Goal: Transaction & Acquisition: Purchase product/service

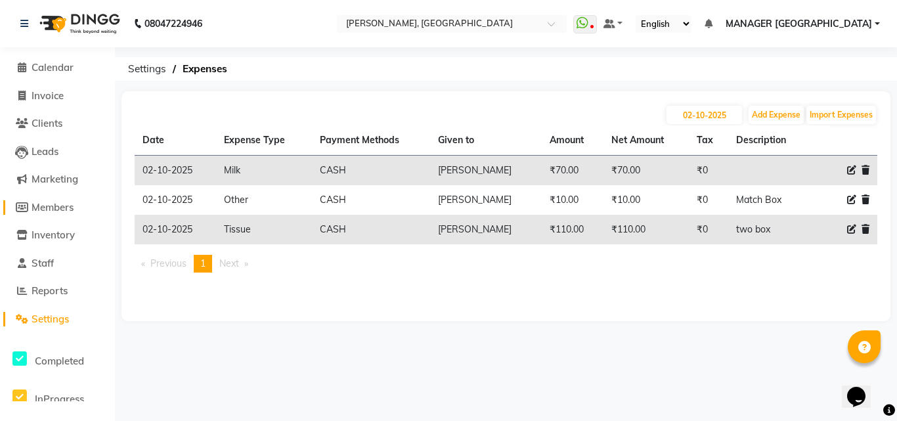
click at [62, 214] on link "Members" at bounding box center [57, 207] width 108 height 15
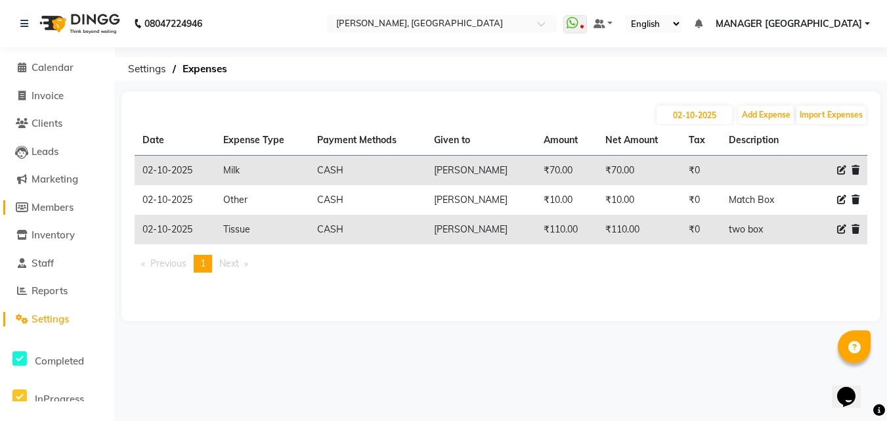
select select
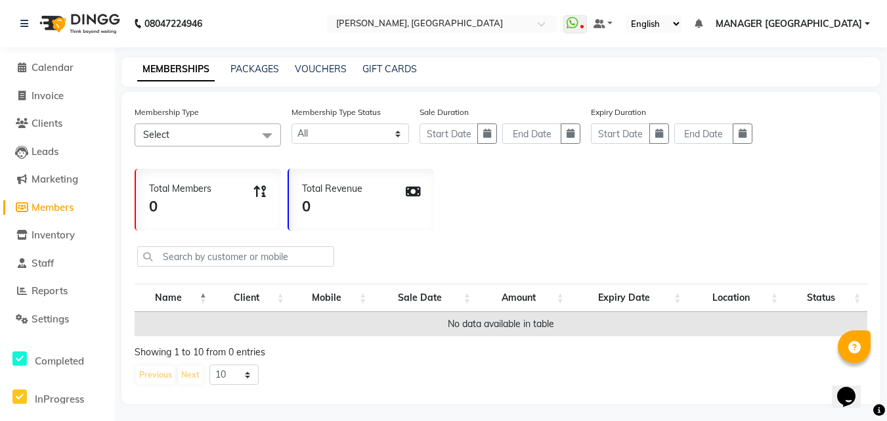
scroll to position [3, 0]
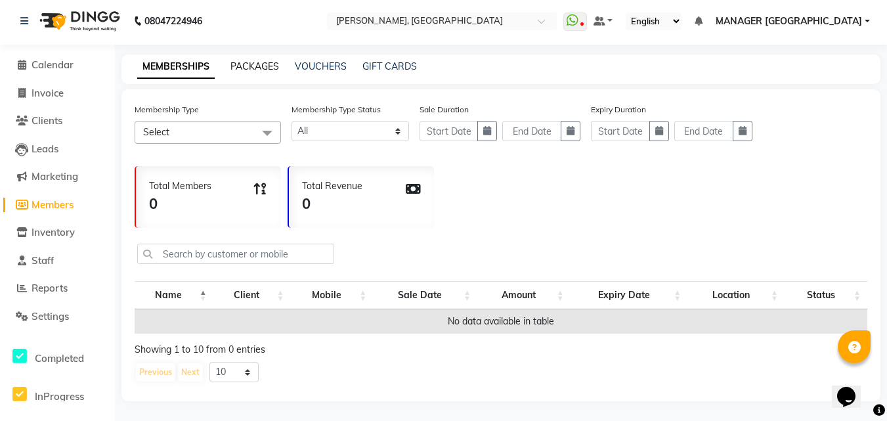
click at [254, 68] on link "PACKAGES" at bounding box center [254, 66] width 49 height 12
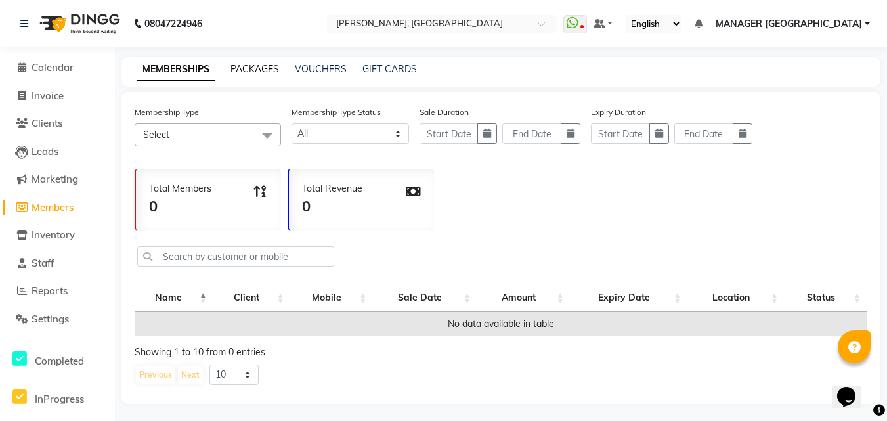
select select
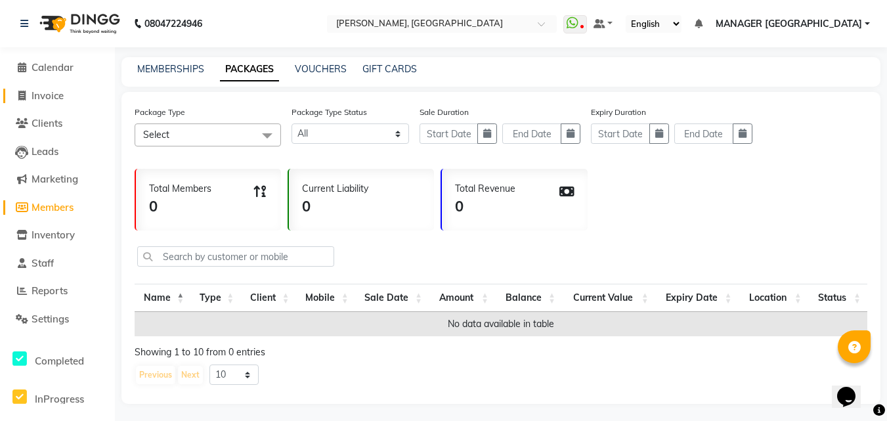
click at [47, 101] on span "Invoice" at bounding box center [48, 95] width 32 height 12
select select "service"
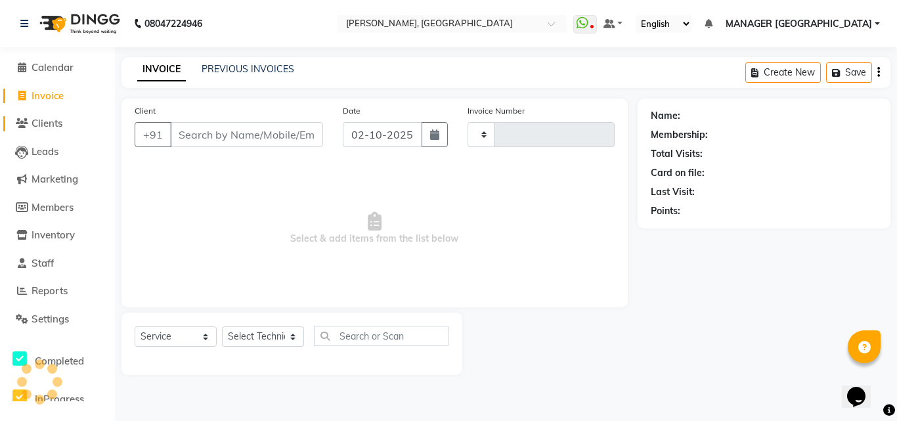
type input "1170"
select select "3755"
click at [47, 127] on span "Clients" at bounding box center [47, 123] width 31 height 12
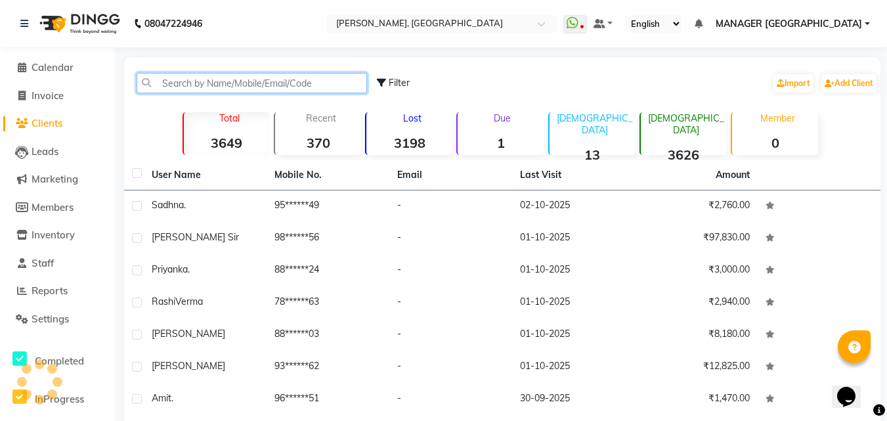
click at [192, 79] on input "text" at bounding box center [252, 83] width 230 height 20
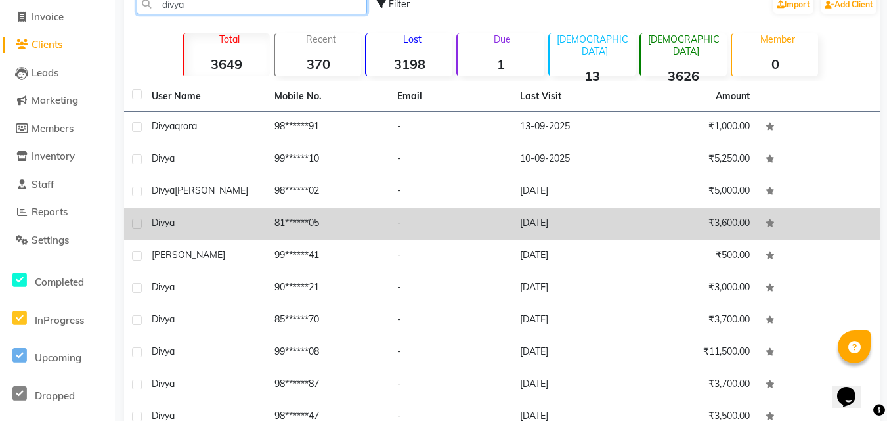
scroll to position [78, 0]
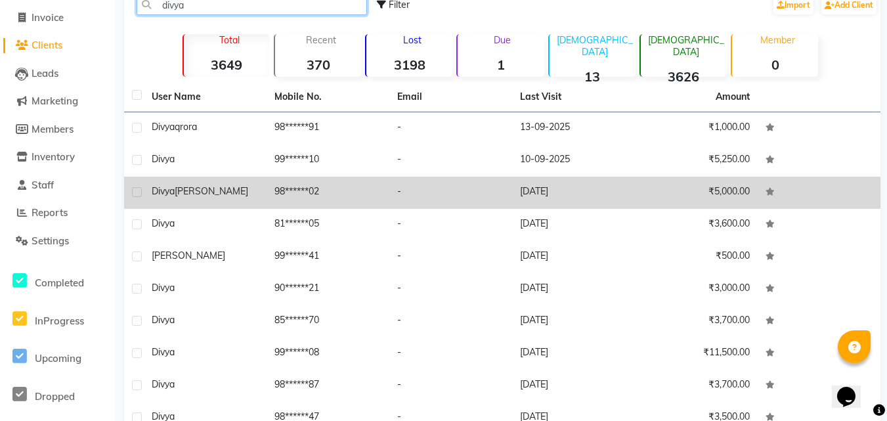
type input "divya"
click at [313, 180] on td "98******02" at bounding box center [328, 193] width 123 height 32
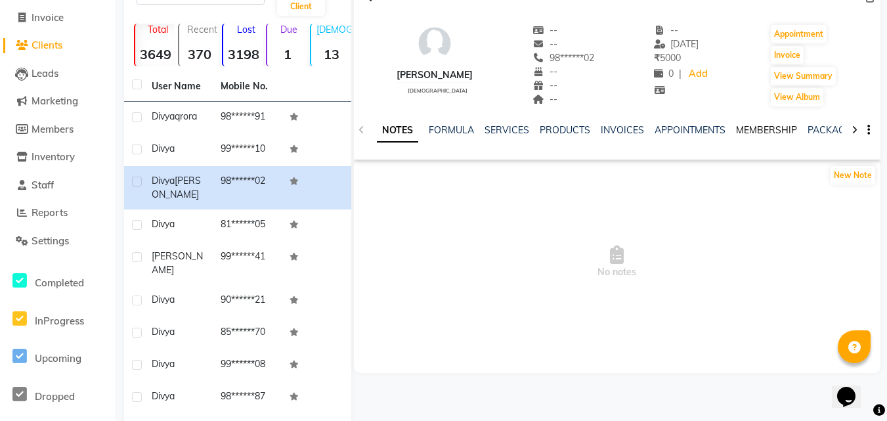
click at [758, 135] on link "MEMBERSHIP" at bounding box center [766, 130] width 61 height 12
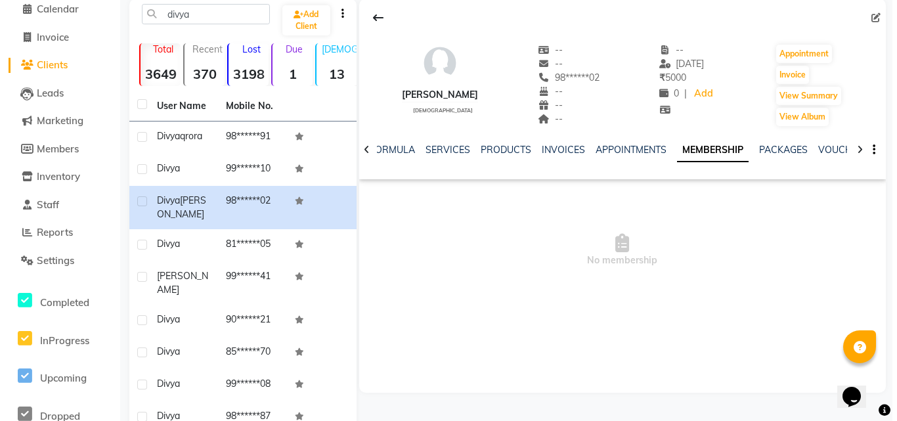
scroll to position [58, 0]
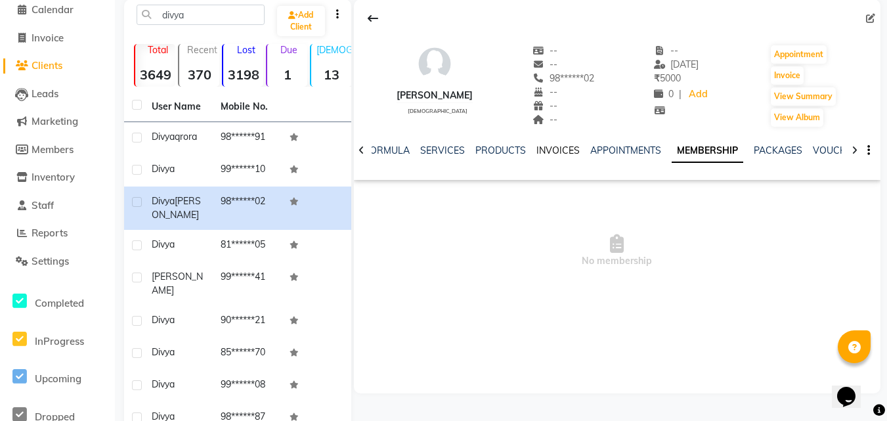
click at [559, 154] on link "INVOICES" at bounding box center [557, 150] width 43 height 12
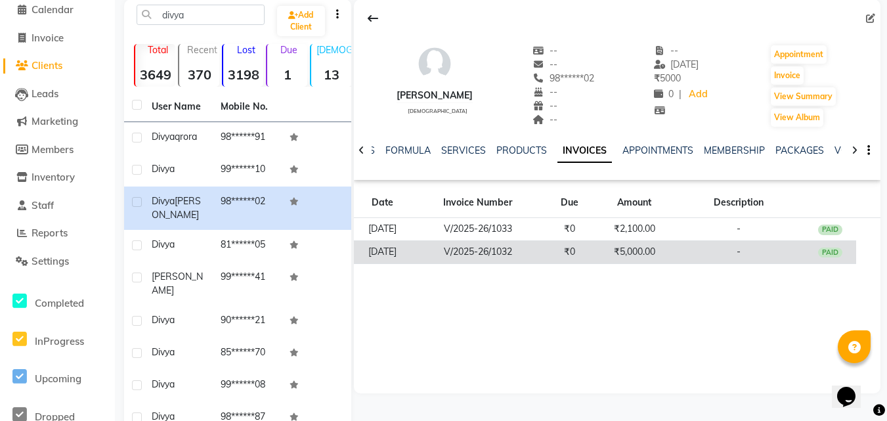
click at [570, 254] on td "₹0" at bounding box center [570, 251] width 52 height 23
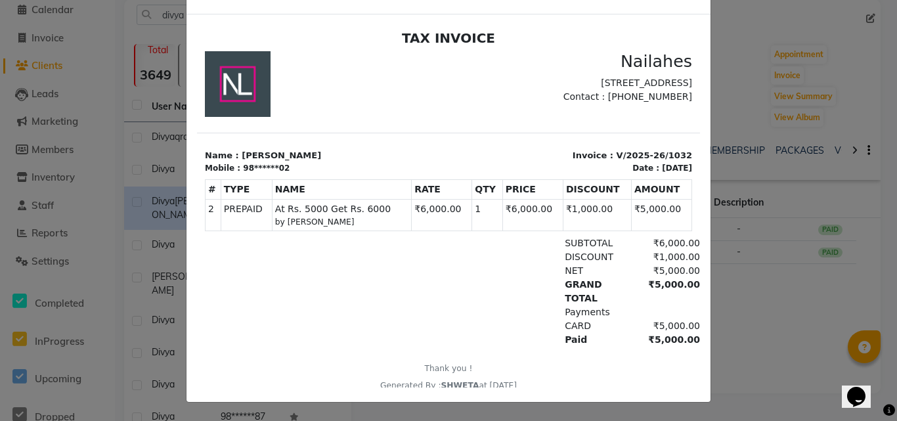
click at [747, 82] on ngb-modal-window "INVOICE View Invoice Close" at bounding box center [448, 210] width 897 height 421
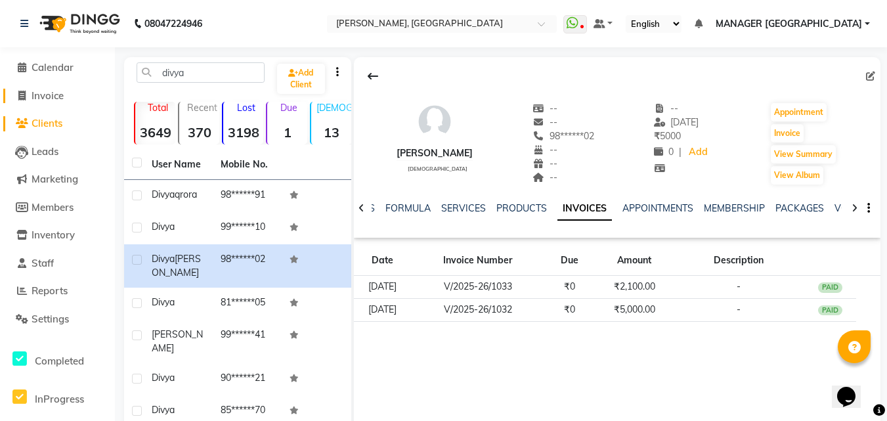
click at [41, 96] on span "Invoice" at bounding box center [48, 95] width 32 height 12
select select "service"
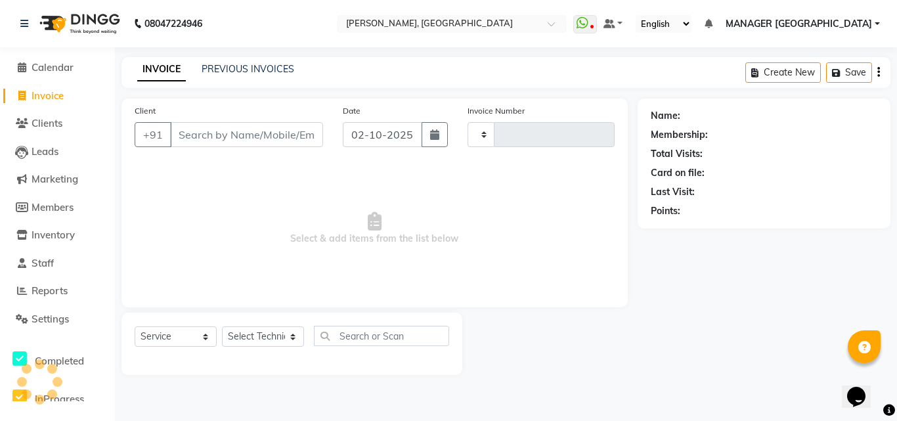
type input "1170"
select select "3755"
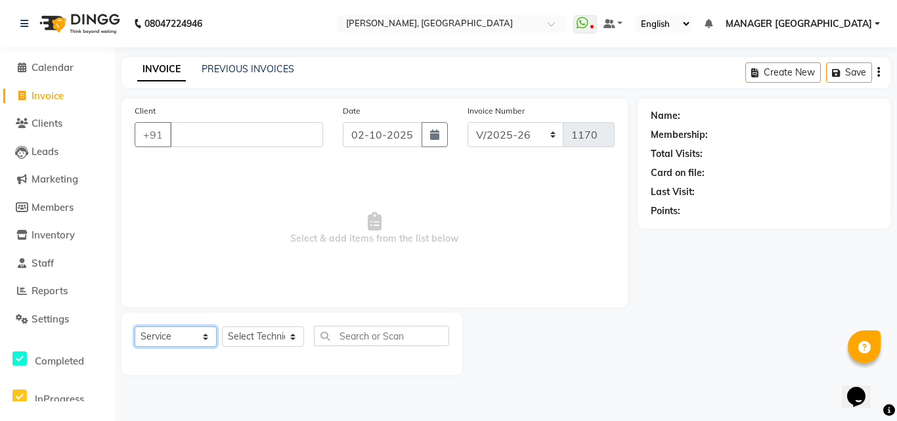
click at [199, 346] on select "Select Service Product Membership Package Voucher Prepaid Gift Card" at bounding box center [176, 336] width 82 height 20
select select "P"
click at [135, 326] on select "Select Service Product Membership Package Voucher Prepaid Gift Card" at bounding box center [176, 336] width 82 height 20
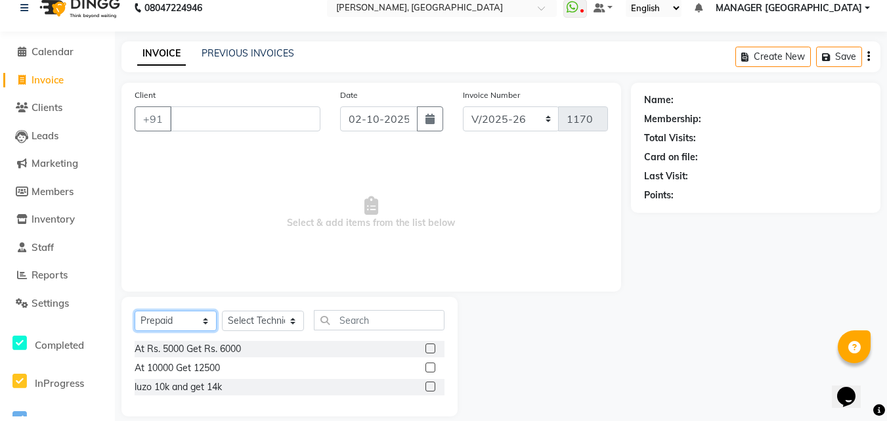
scroll to position [31, 0]
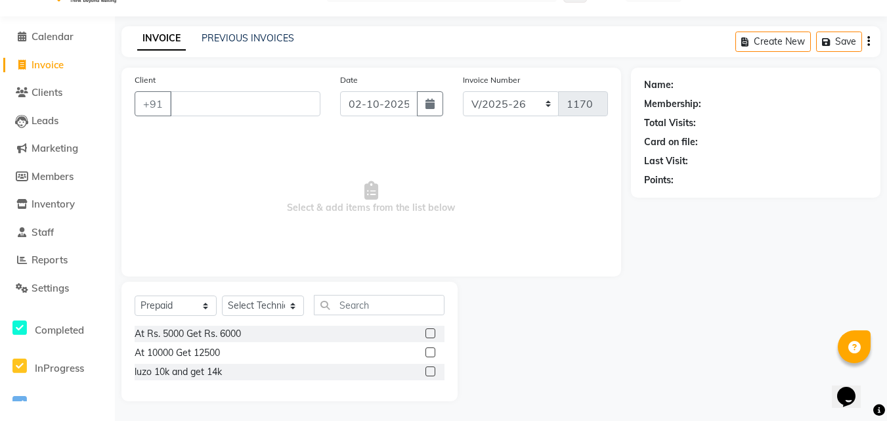
click at [431, 330] on label at bounding box center [430, 333] width 10 height 10
click at [431, 330] on input "checkbox" at bounding box center [429, 334] width 9 height 9
click at [431, 335] on label at bounding box center [430, 333] width 10 height 10
click at [431, 335] on input "checkbox" at bounding box center [429, 334] width 9 height 9
checkbox input "false"
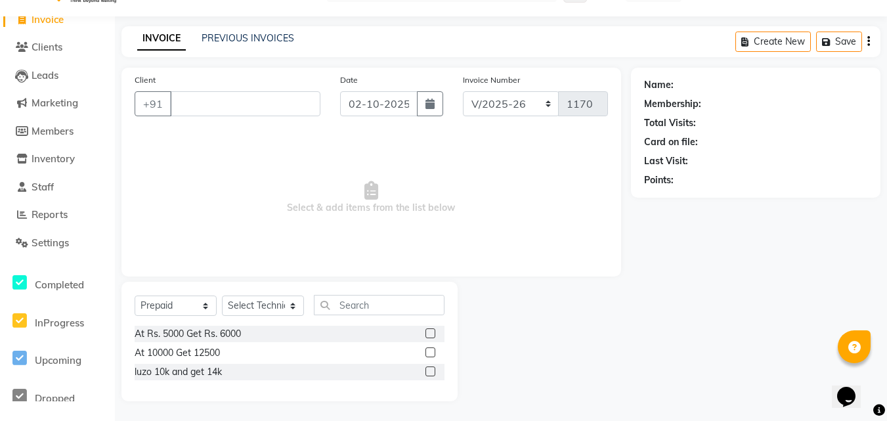
scroll to position [0, 0]
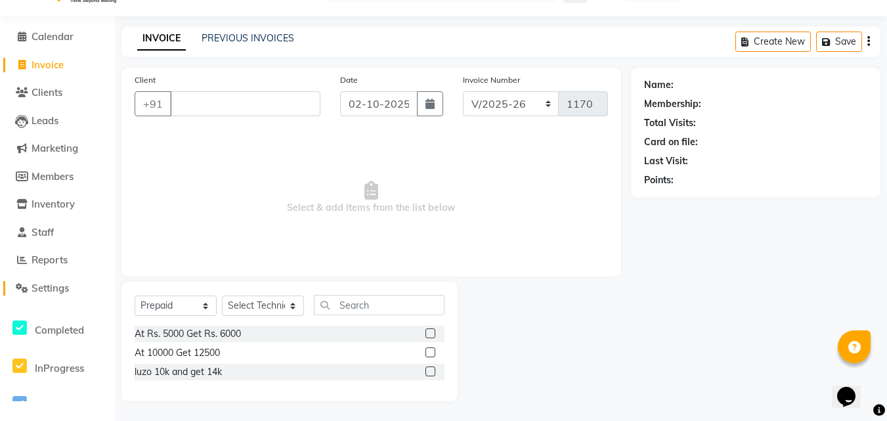
click at [64, 288] on span "Settings" at bounding box center [50, 288] width 37 height 12
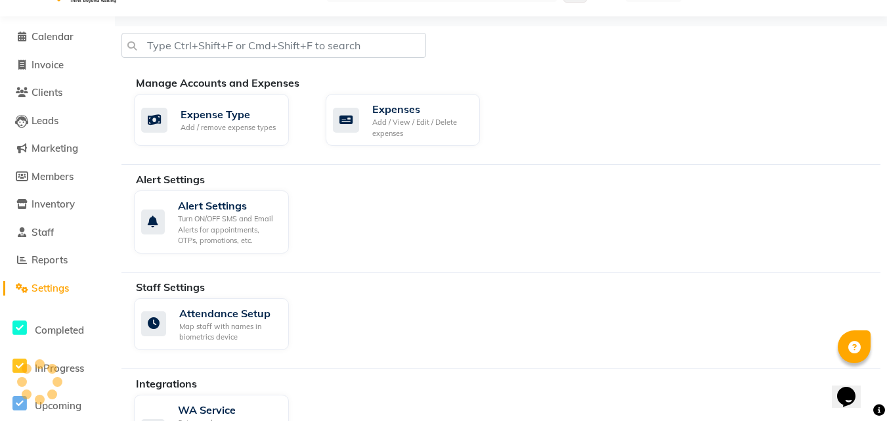
click at [484, 87] on div "Manage Accounts and Expenses" at bounding box center [513, 83] width 754 height 16
click at [45, 60] on span "Invoice" at bounding box center [48, 64] width 32 height 12
select select "service"
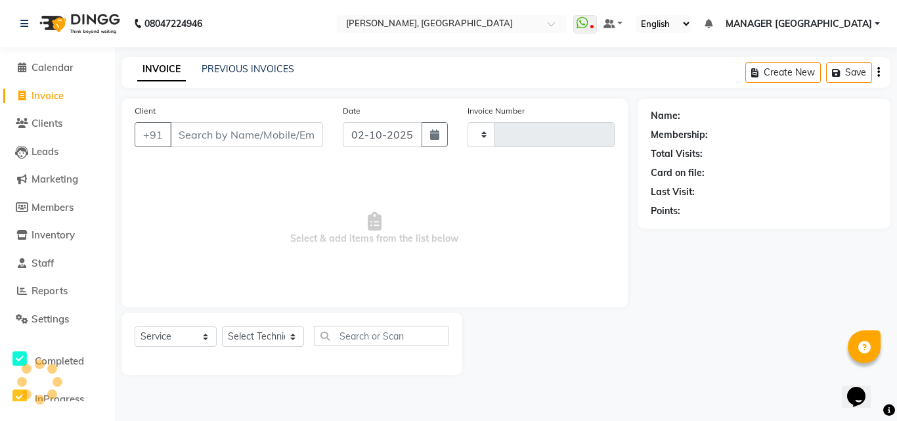
type input "1170"
select select "3755"
click at [265, 74] on link "PREVIOUS INVOICES" at bounding box center [248, 69] width 93 height 12
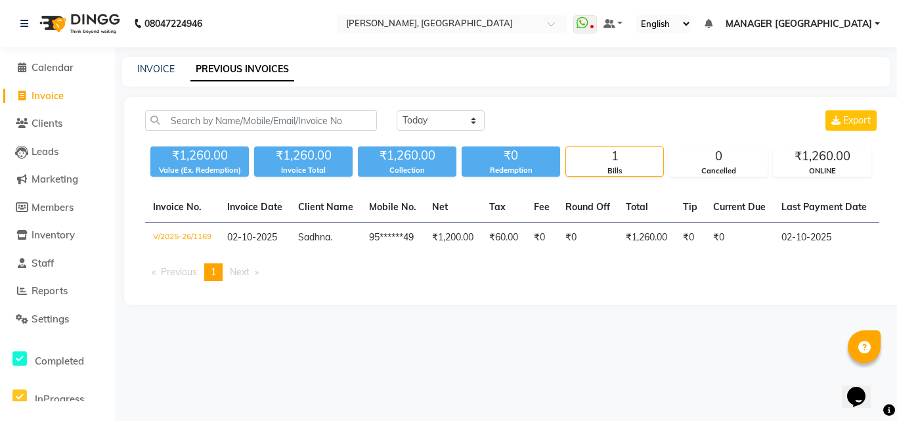
drag, startPoint x: 588, startPoint y: 272, endPoint x: 592, endPoint y: 324, distance: 52.1
click at [592, 324] on main "INVOICE PREVIOUS INVOICES [DATE] [DATE] Custom Range Export ₹1,260.00 Value (Ex…" at bounding box center [506, 190] width 782 height 267
click at [153, 73] on link "INVOICE" at bounding box center [155, 69] width 37 height 12
select select "service"
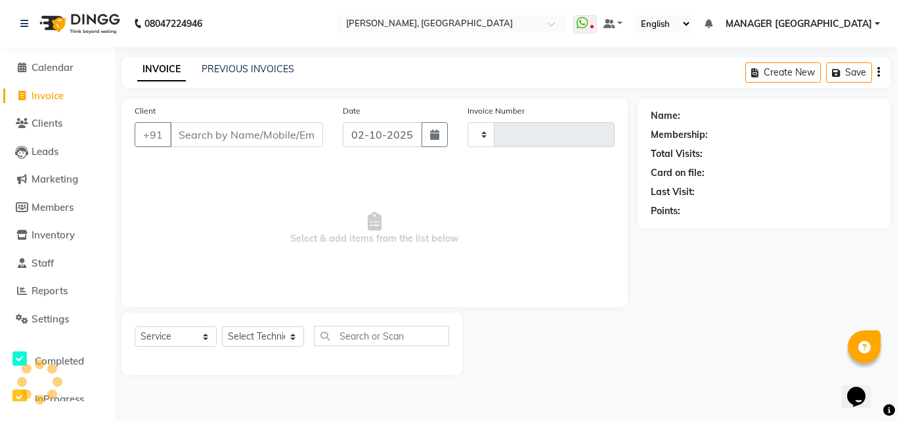
type input "1170"
select select "3755"
click at [234, 64] on link "PREVIOUS INVOICES" at bounding box center [248, 69] width 93 height 12
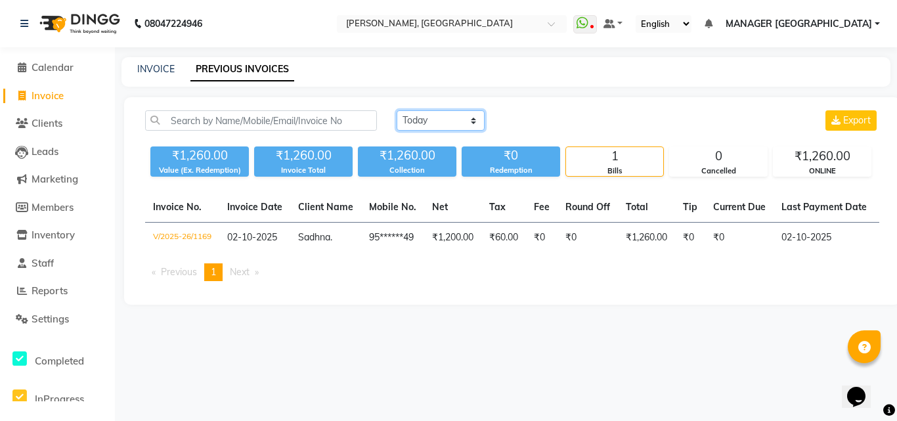
click at [410, 112] on select "[DATE] [DATE] Custom Range" at bounding box center [441, 120] width 88 height 20
select select "range"
click at [397, 110] on select "[DATE] [DATE] Custom Range" at bounding box center [441, 120] width 88 height 20
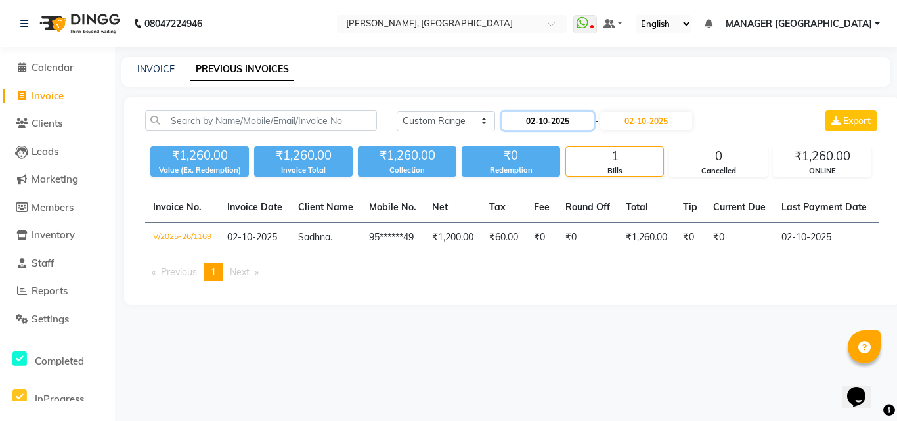
click at [538, 125] on input "02-10-2025" at bounding box center [548, 121] width 92 height 18
select select "10"
select select "2025"
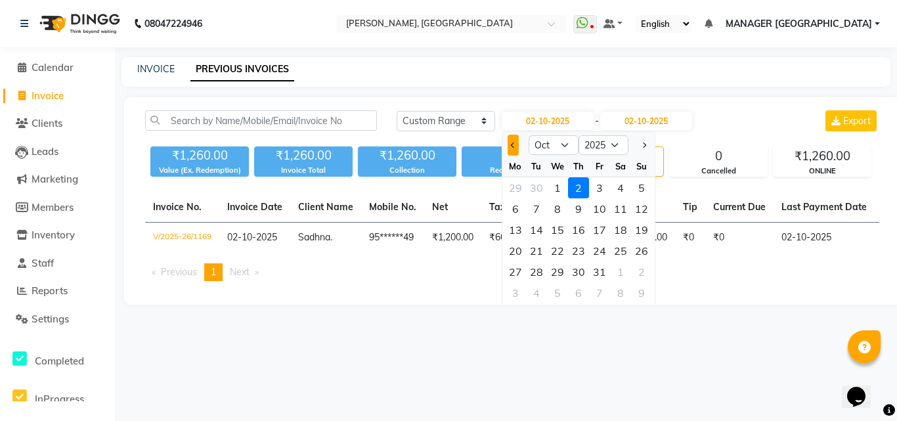
click at [515, 150] on button "Previous month" at bounding box center [513, 145] width 11 height 21
select select "9"
click at [513, 188] on div "1" at bounding box center [515, 187] width 21 height 21
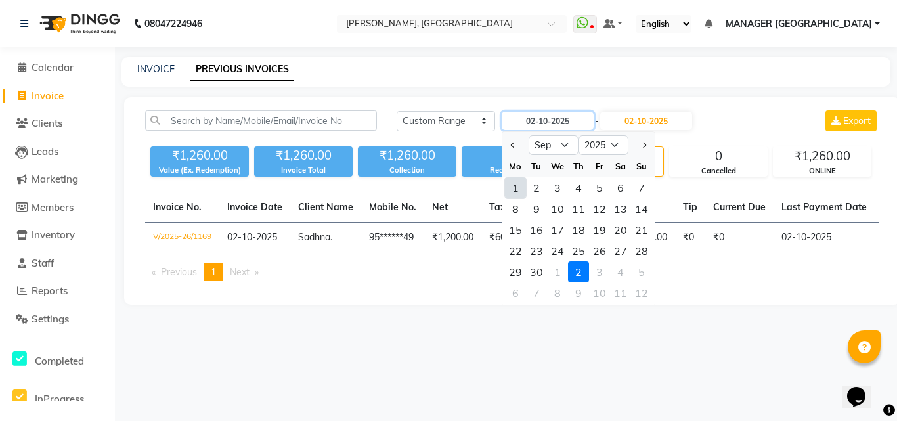
type input "01-09-2025"
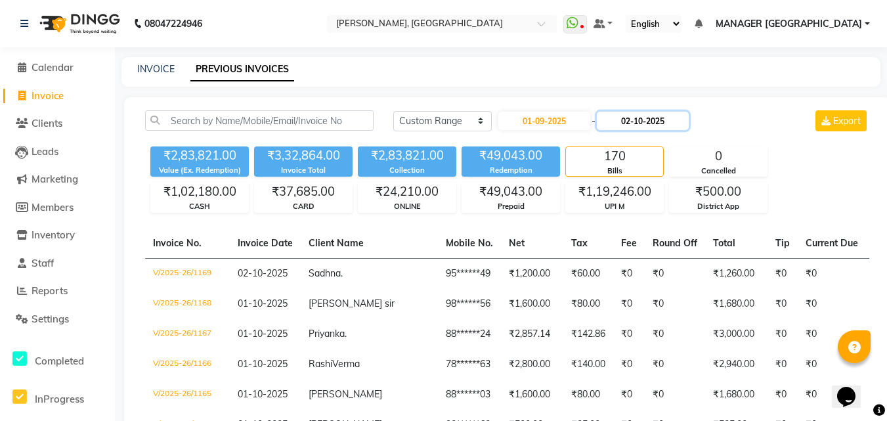
click at [648, 119] on input "02-10-2025" at bounding box center [643, 121] width 92 height 18
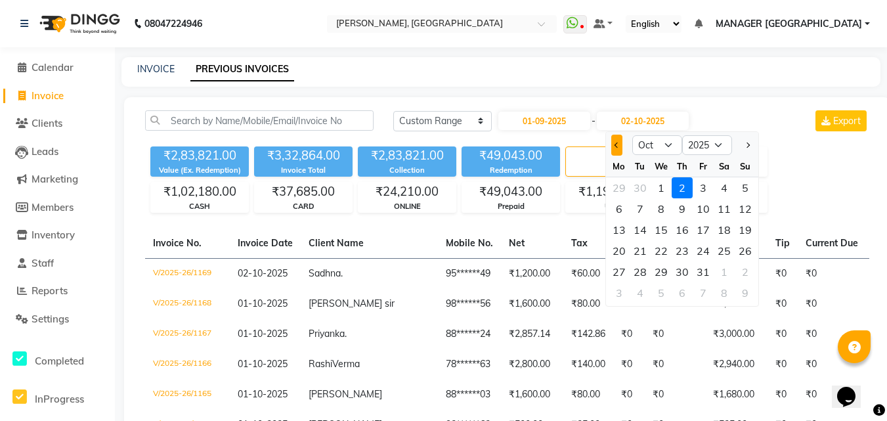
click at [615, 138] on button "Previous month" at bounding box center [616, 145] width 11 height 21
select select "9"
click at [641, 276] on div "30" at bounding box center [640, 271] width 21 height 21
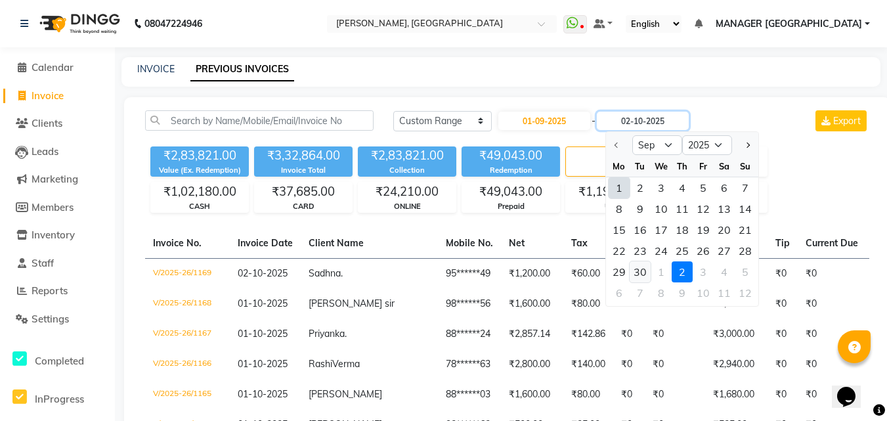
type input "30-09-2025"
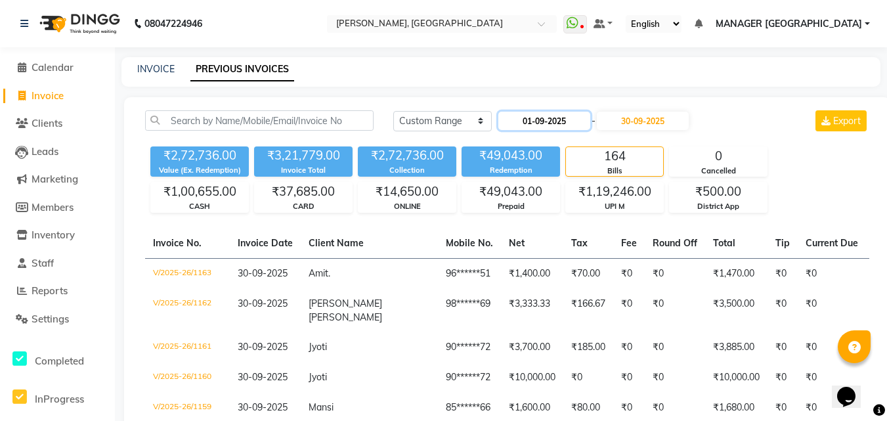
click at [519, 116] on input "01-09-2025" at bounding box center [544, 121] width 92 height 18
select select "9"
select select "2025"
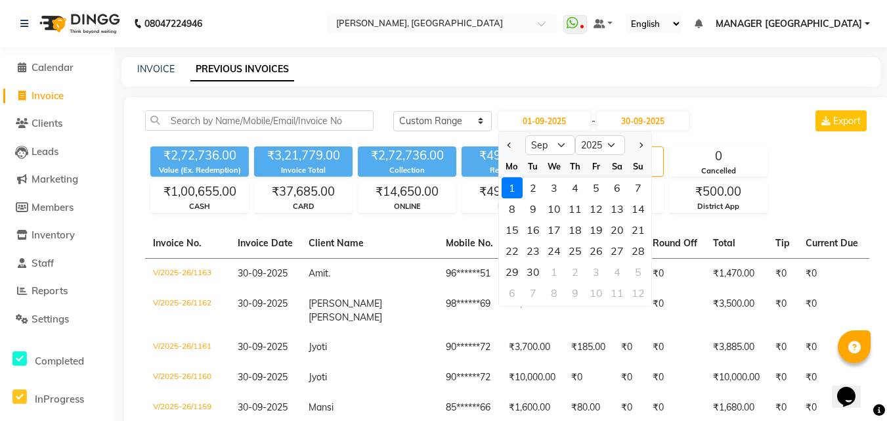
click at [515, 143] on div at bounding box center [512, 145] width 26 height 21
click at [512, 144] on span "Previous month" at bounding box center [509, 144] width 5 height 5
select select "8"
click at [597, 190] on div "1" at bounding box center [596, 187] width 21 height 21
type input "[DATE]"
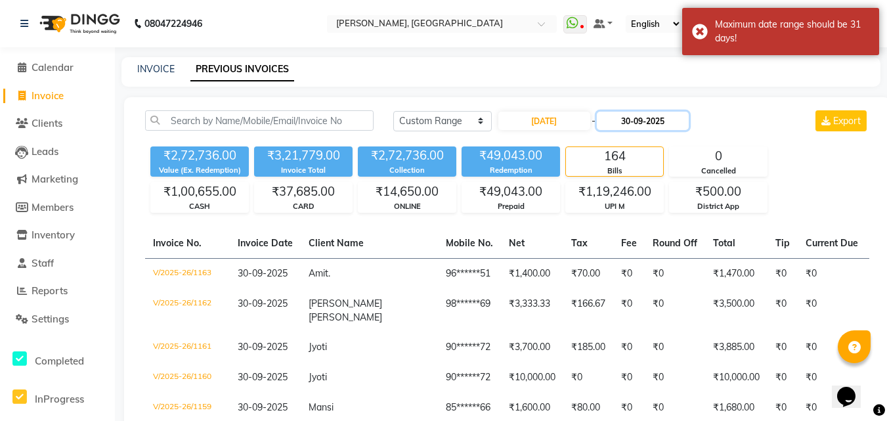
click at [642, 123] on input "30-09-2025" at bounding box center [643, 121] width 92 height 18
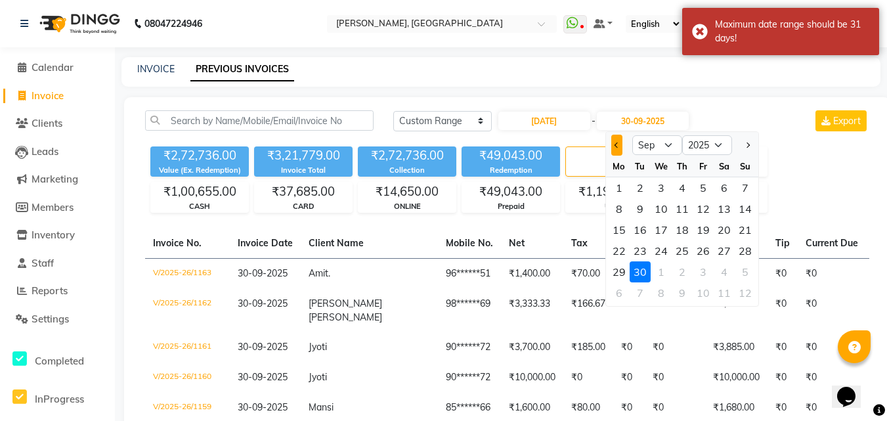
click at [619, 144] on span "Previous month" at bounding box center [616, 144] width 5 height 5
select select "8"
click at [741, 268] on div "31" at bounding box center [745, 271] width 21 height 21
type input "[DATE]"
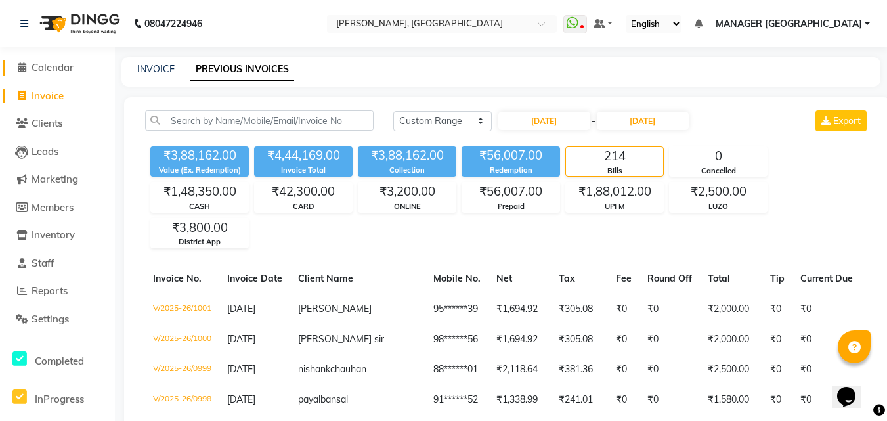
click at [56, 62] on span "Calendar" at bounding box center [53, 67] width 42 height 12
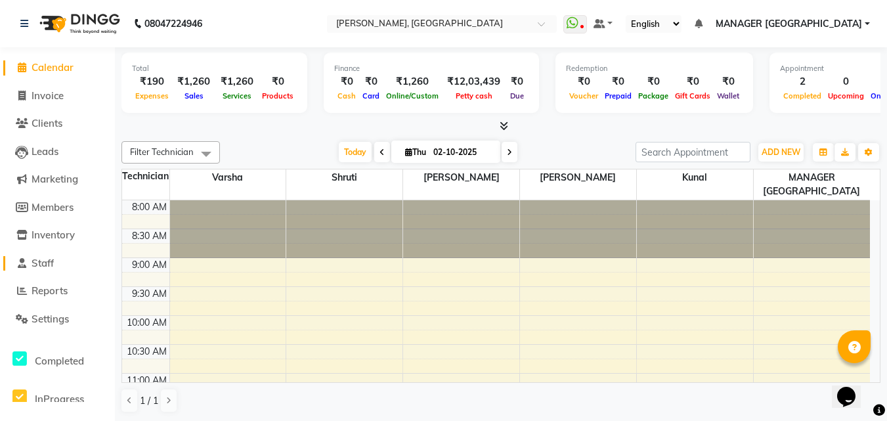
click at [51, 263] on span "Staff" at bounding box center [43, 263] width 22 height 12
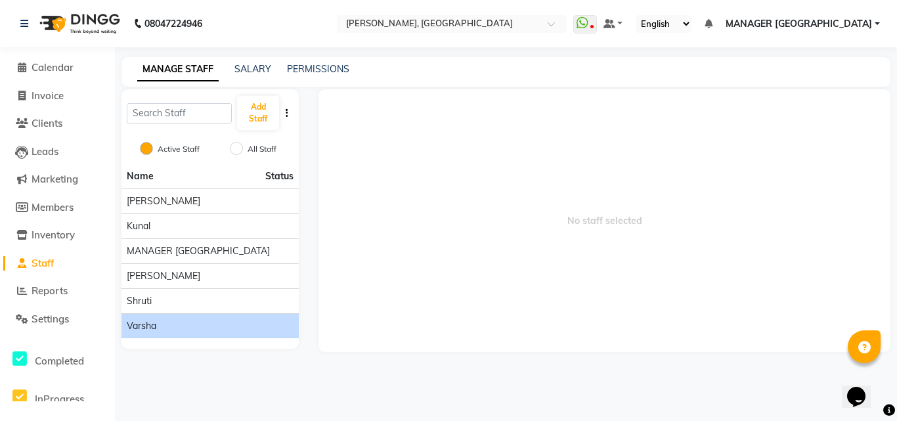
click at [195, 320] on div "Varsha" at bounding box center [210, 326] width 167 height 14
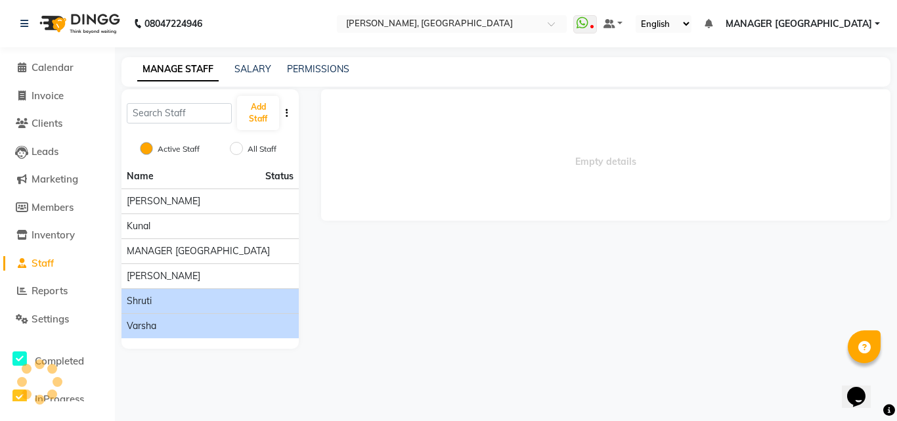
click at [194, 305] on div "Shruti" at bounding box center [210, 301] width 167 height 14
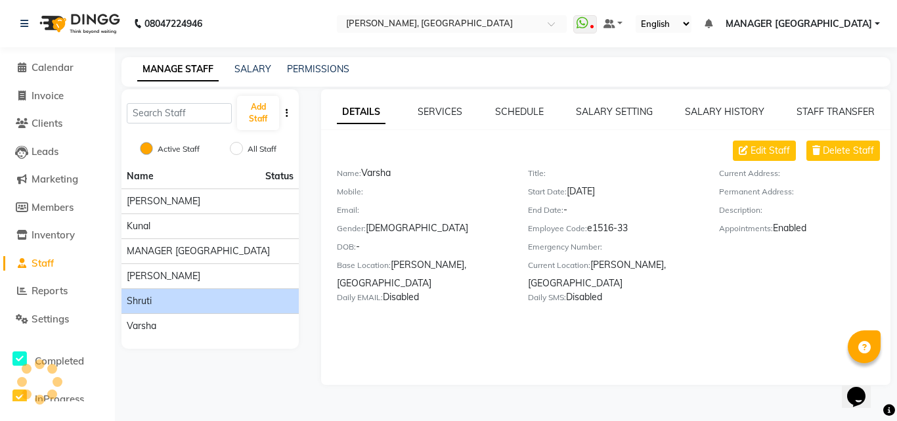
click at [194, 305] on div "Shruti" at bounding box center [210, 301] width 167 height 14
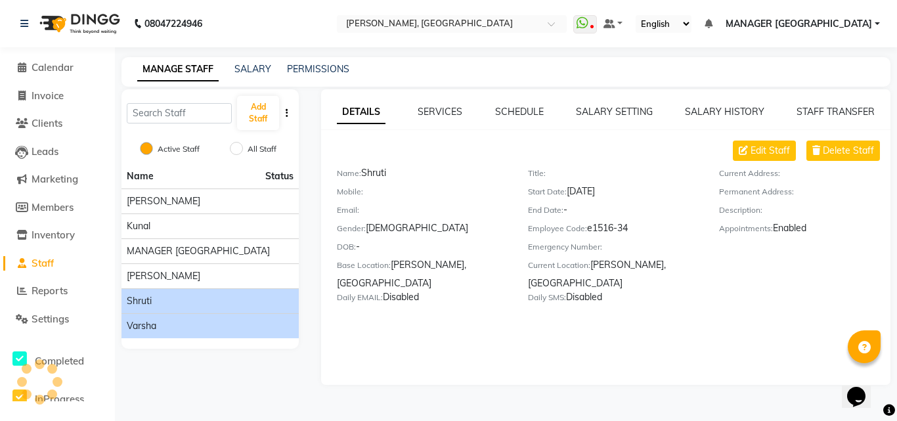
click at [188, 322] on div "Varsha" at bounding box center [210, 326] width 167 height 14
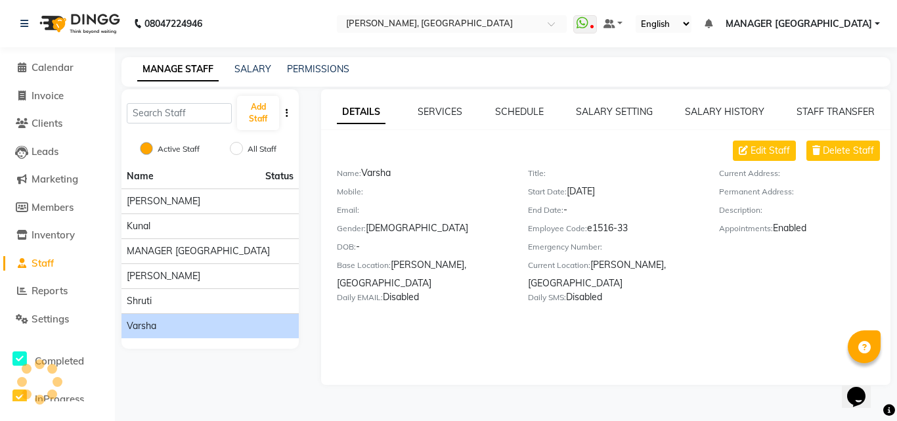
click at [188, 322] on div "Varsha" at bounding box center [210, 326] width 167 height 14
click at [819, 150] on icon at bounding box center [816, 150] width 8 height 9
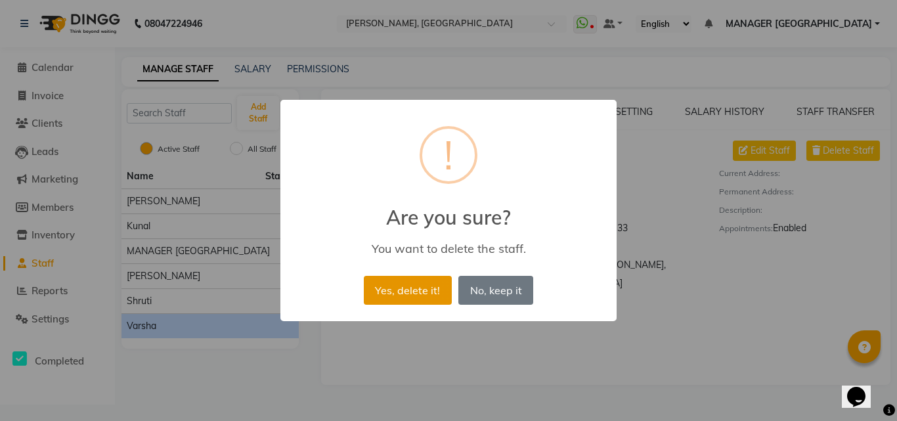
click at [418, 286] on button "Yes, delete it!" at bounding box center [408, 290] width 88 height 29
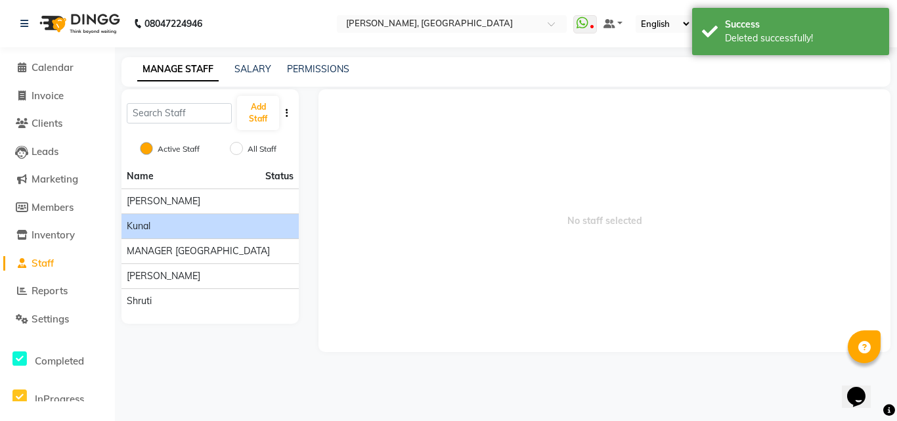
click at [230, 217] on li "kunal" at bounding box center [209, 225] width 177 height 25
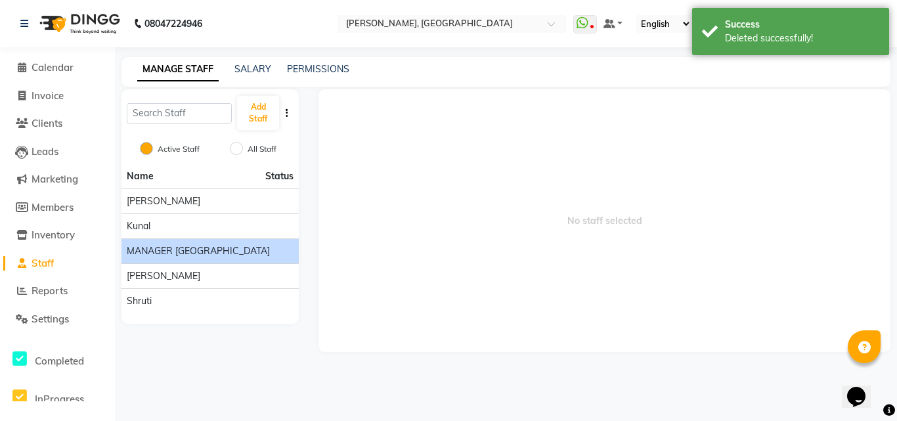
click at [186, 263] on li "MANAGER [GEOGRAPHIC_DATA]" at bounding box center [209, 250] width 177 height 25
click at [203, 248] on span "MANAGER [GEOGRAPHIC_DATA]" at bounding box center [198, 251] width 143 height 14
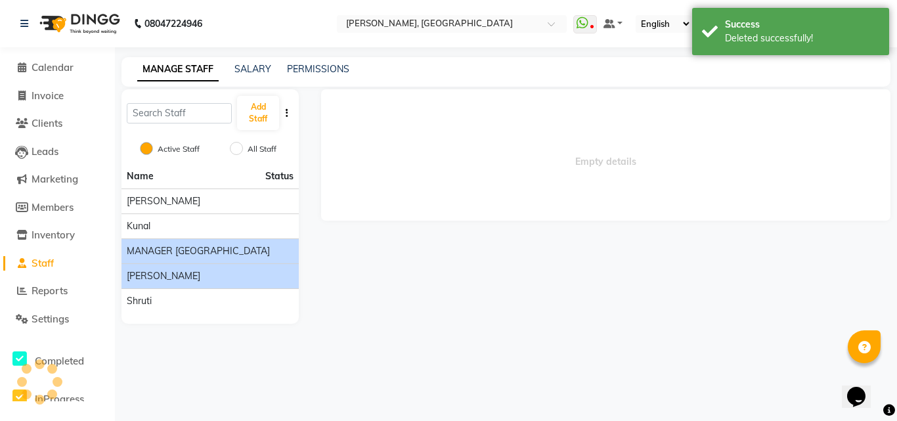
click at [191, 282] on div "[PERSON_NAME]" at bounding box center [210, 276] width 167 height 14
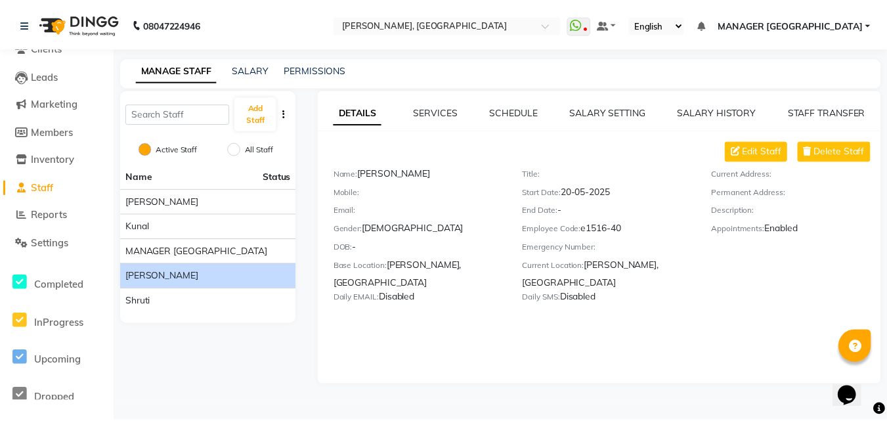
scroll to position [110, 0]
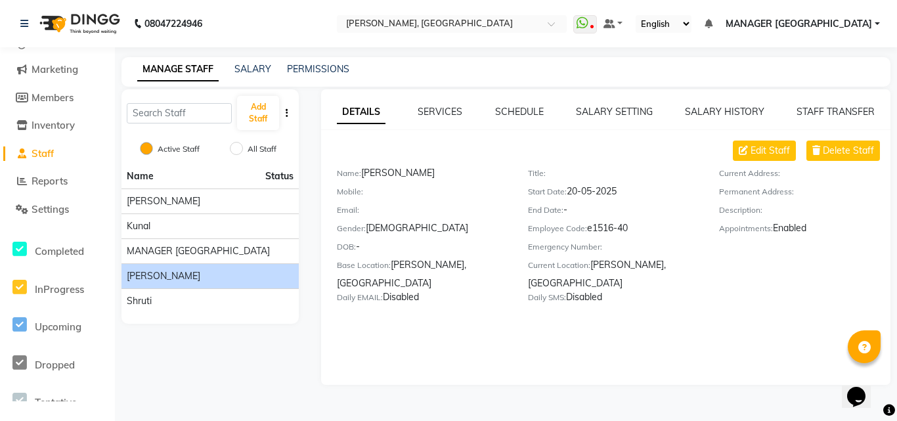
click at [83, 47] on nav "08047224946 Select Location × Nailashes, [GEOGRAPHIC_DATA] WhatsApp Status ✕ St…" at bounding box center [448, 23] width 897 height 47
click at [253, 70] on link "SALARY" at bounding box center [252, 69] width 37 height 12
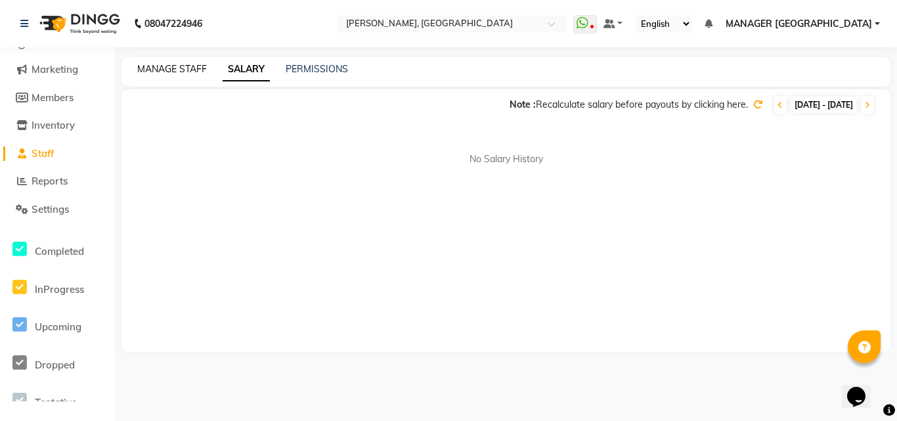
click at [176, 63] on link "MANAGE STAFF" at bounding box center [172, 69] width 70 height 12
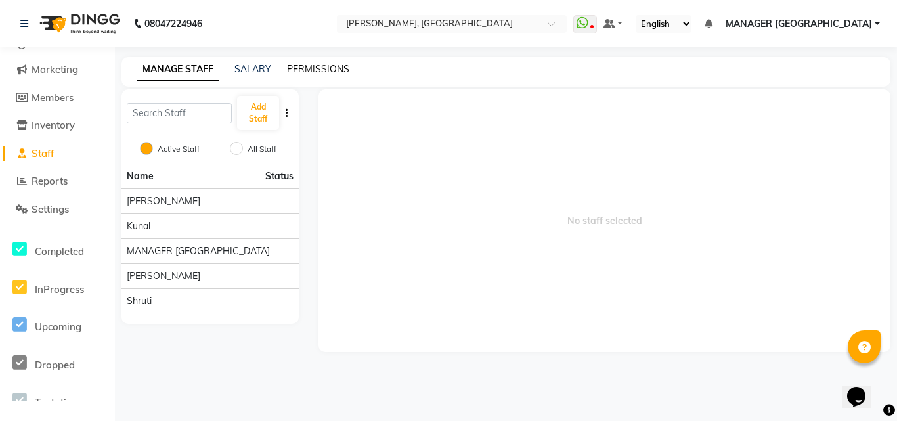
click at [303, 74] on link "PERMISSIONS" at bounding box center [318, 69] width 62 height 12
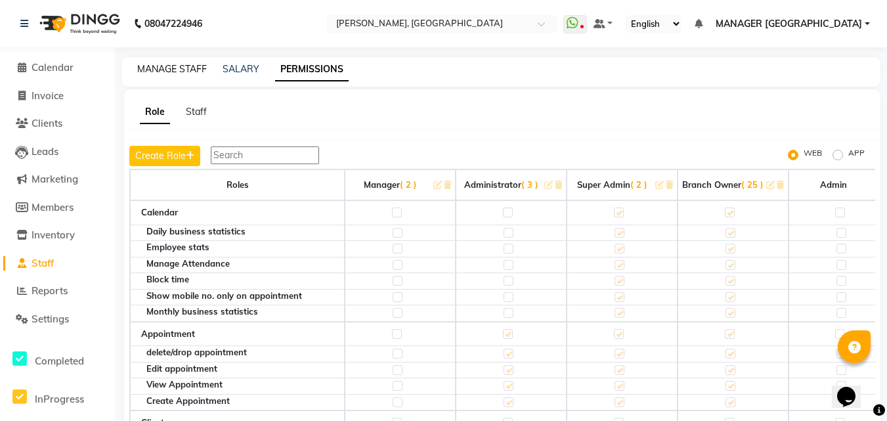
click at [168, 64] on link "MANAGE STAFF" at bounding box center [172, 69] width 70 height 12
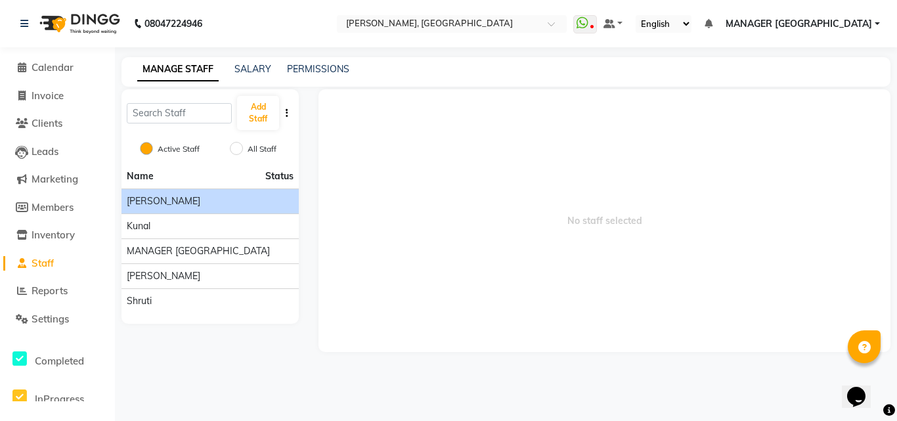
click at [169, 197] on div "[PERSON_NAME]" at bounding box center [210, 201] width 167 height 14
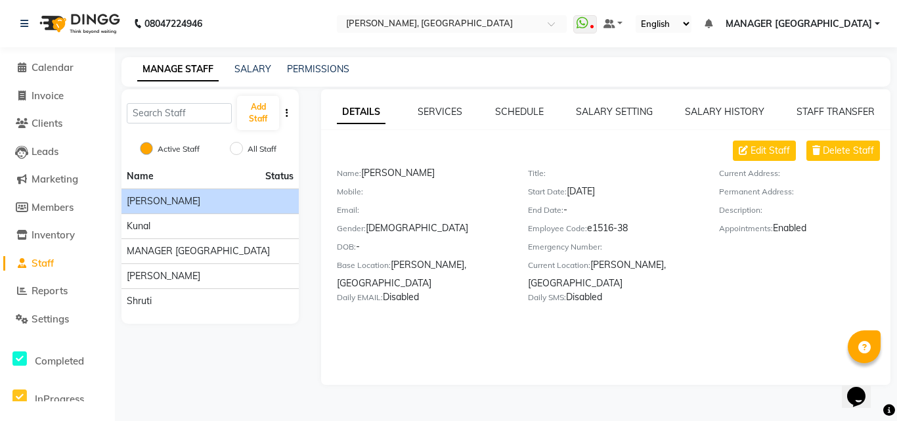
click at [47, 76] on li "Calendar" at bounding box center [57, 68] width 115 height 28
click at [42, 66] on span "Calendar" at bounding box center [53, 67] width 42 height 12
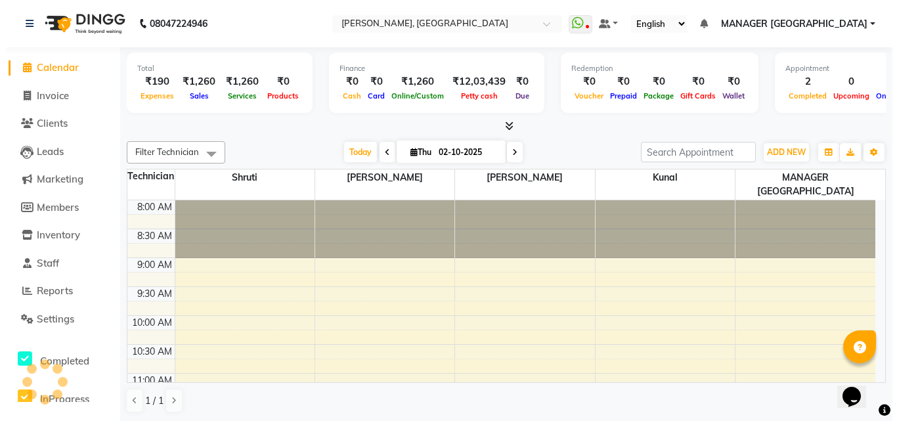
scroll to position [347, 0]
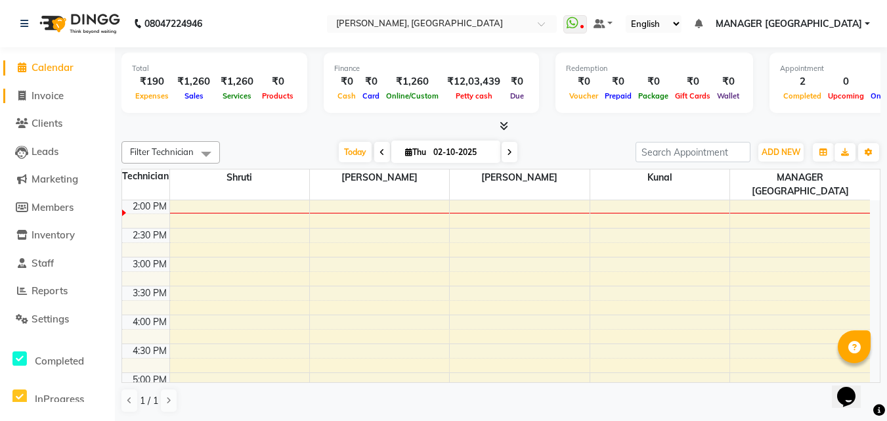
click at [44, 100] on span "Invoice" at bounding box center [48, 95] width 32 height 12
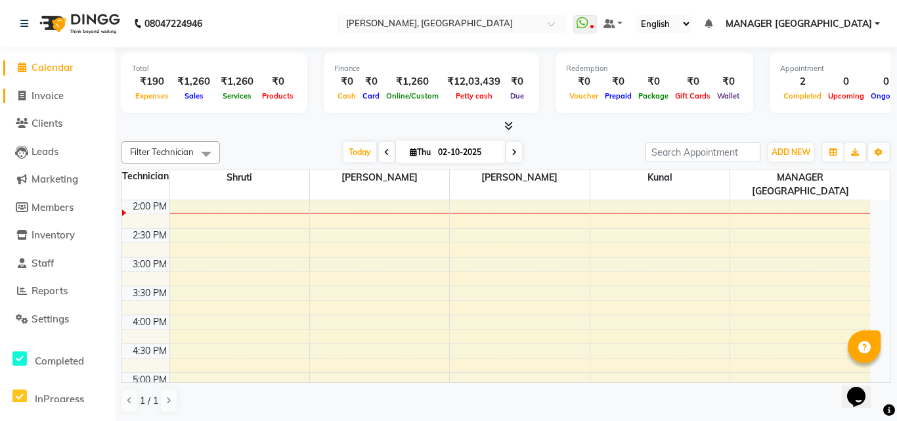
select select "service"
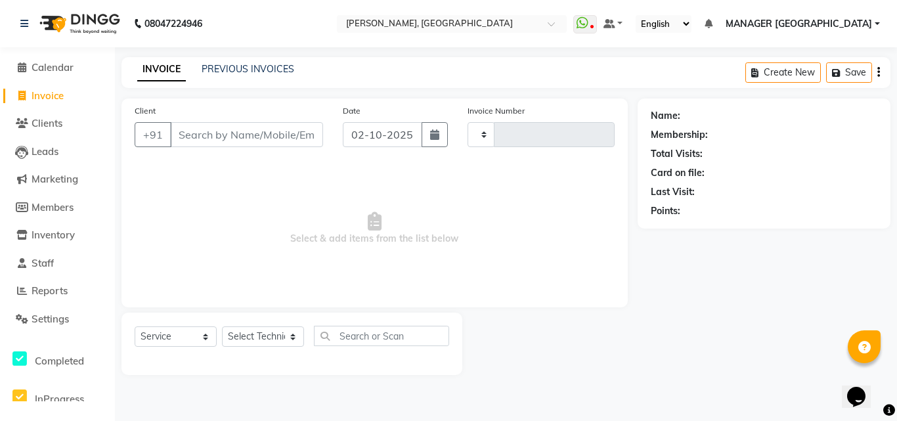
type input "1170"
select select "3755"
type input "9711300040"
click at [290, 132] on span "Add Client" at bounding box center [289, 134] width 52 height 13
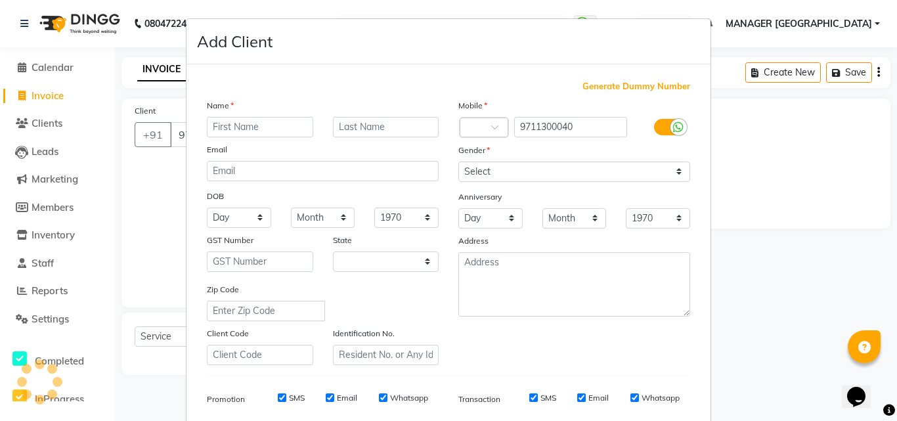
select select "21"
type input "Megha"
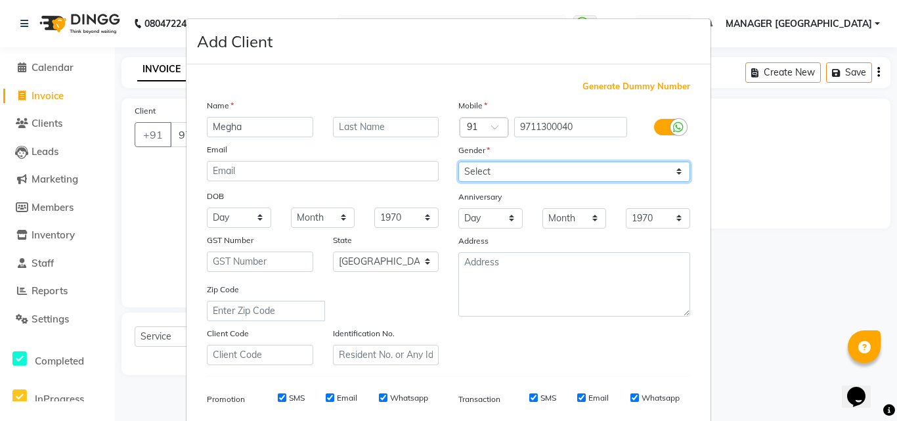
click at [532, 164] on select "Select [DEMOGRAPHIC_DATA] [DEMOGRAPHIC_DATA] Other Prefer Not To Say" at bounding box center [574, 172] width 232 height 20
select select "[DEMOGRAPHIC_DATA]"
click at [458, 162] on select "Select [DEMOGRAPHIC_DATA] [DEMOGRAPHIC_DATA] Other Prefer Not To Say" at bounding box center [574, 172] width 232 height 20
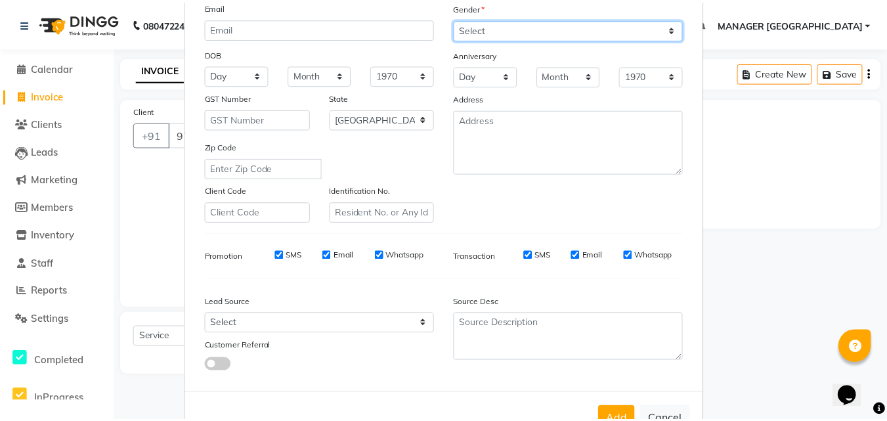
scroll to position [145, 0]
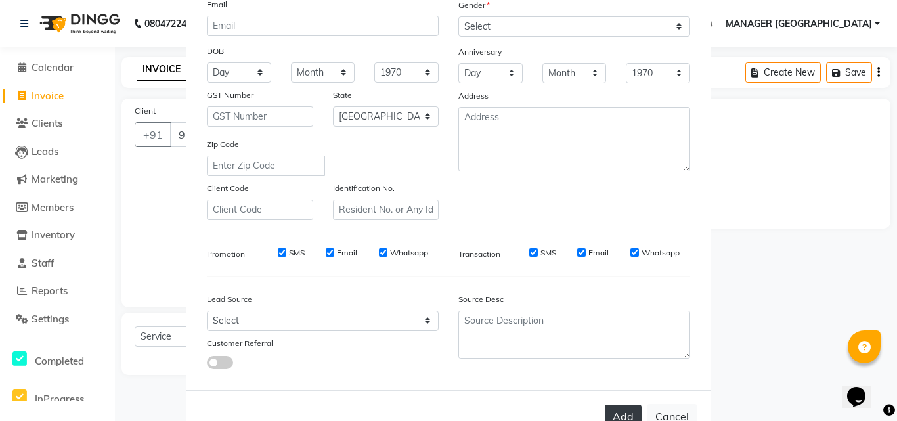
click at [618, 406] on button "Add" at bounding box center [623, 416] width 37 height 24
click at [618, 406] on div "Add Cancel" at bounding box center [448, 416] width 524 height 52
type input "97******40"
select select
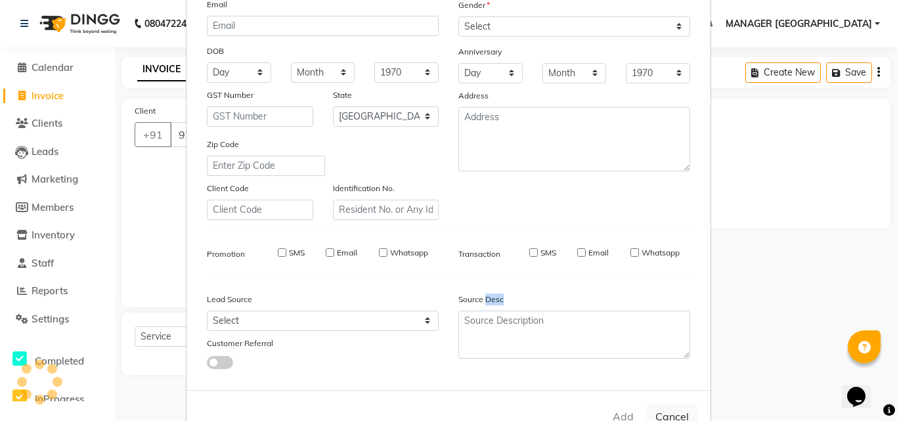
select select
select select "null"
select select
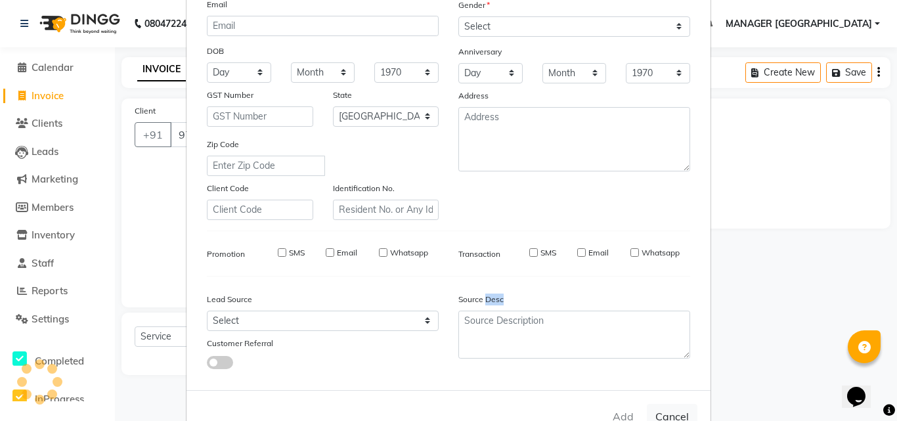
select select
checkbox input "false"
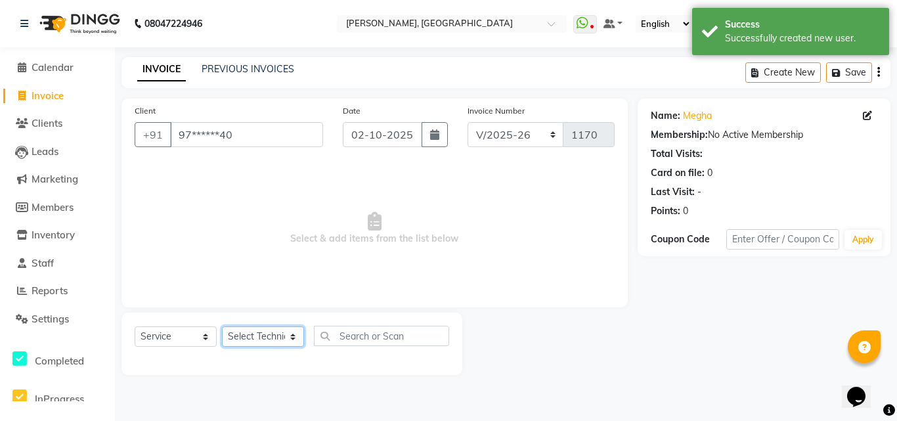
click at [257, 330] on select "Select Technician [PERSON_NAME] MANAGER GREEN [PERSON_NAME]" at bounding box center [263, 336] width 82 height 20
select select "80823"
click at [222, 326] on select "Select Technician [PERSON_NAME] MANAGER GREEN [PERSON_NAME]" at bounding box center [263, 336] width 82 height 20
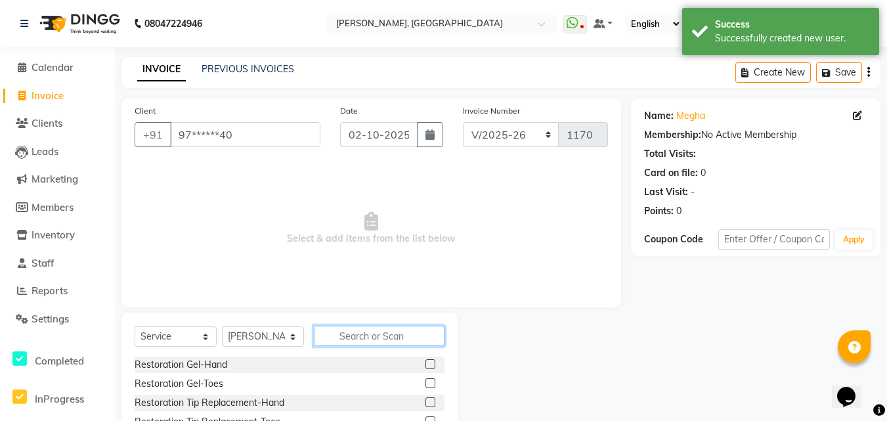
click at [372, 338] on input "text" at bounding box center [379, 336] width 131 height 20
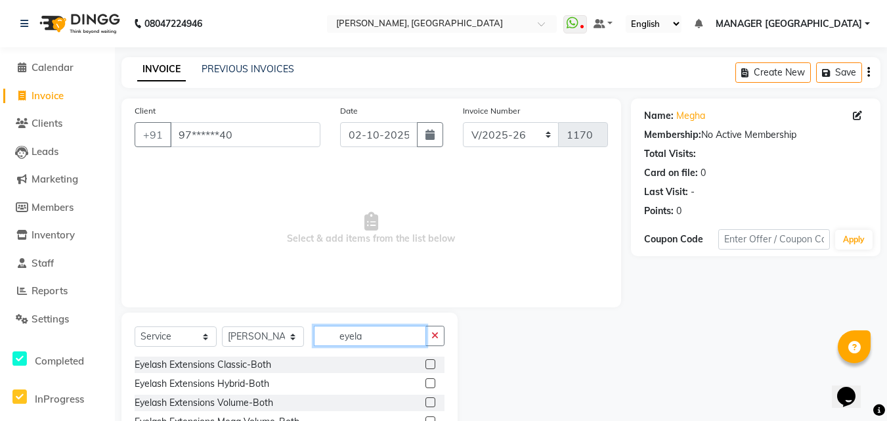
type input "eyela"
click at [425, 381] on label at bounding box center [430, 383] width 10 height 10
click at [425, 381] on input "checkbox" at bounding box center [429, 384] width 9 height 9
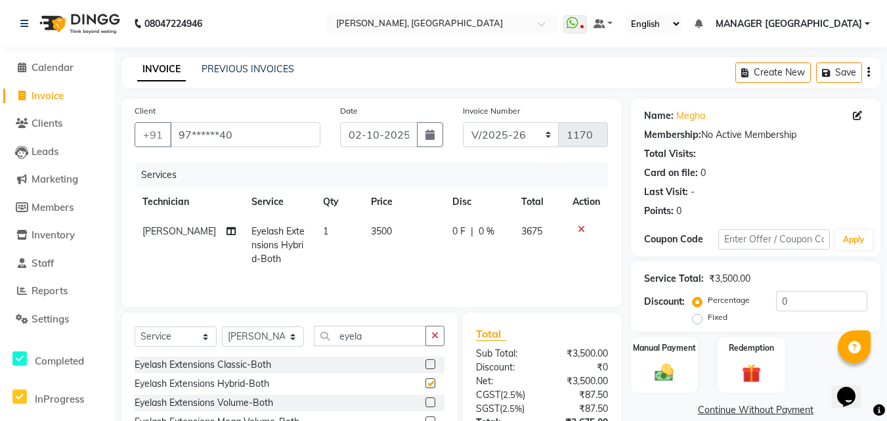
checkbox input "false"
click at [374, 233] on span "3500" at bounding box center [381, 231] width 21 height 12
select select "80823"
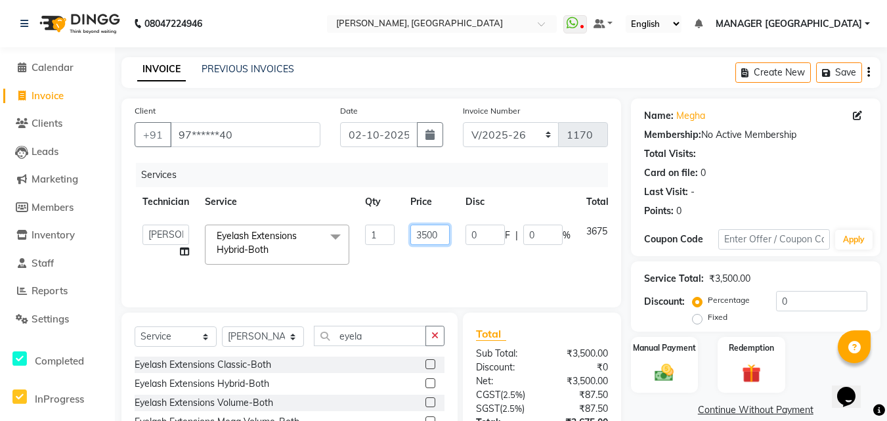
click at [420, 235] on input "3500" at bounding box center [429, 235] width 39 height 20
type input "2500"
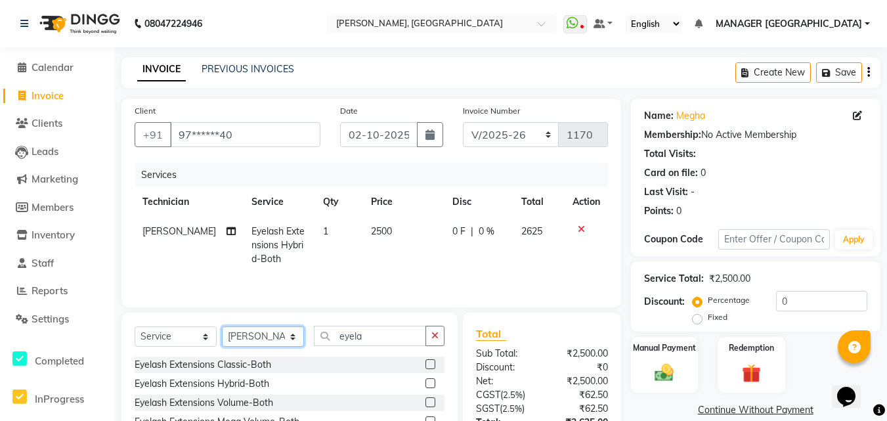
click at [259, 332] on select "Select Technician [PERSON_NAME] MANAGER GREEN [PERSON_NAME]" at bounding box center [263, 336] width 82 height 20
select select "60471"
click at [222, 326] on select "Select Technician [PERSON_NAME] MANAGER GREEN [PERSON_NAME]" at bounding box center [263, 336] width 82 height 20
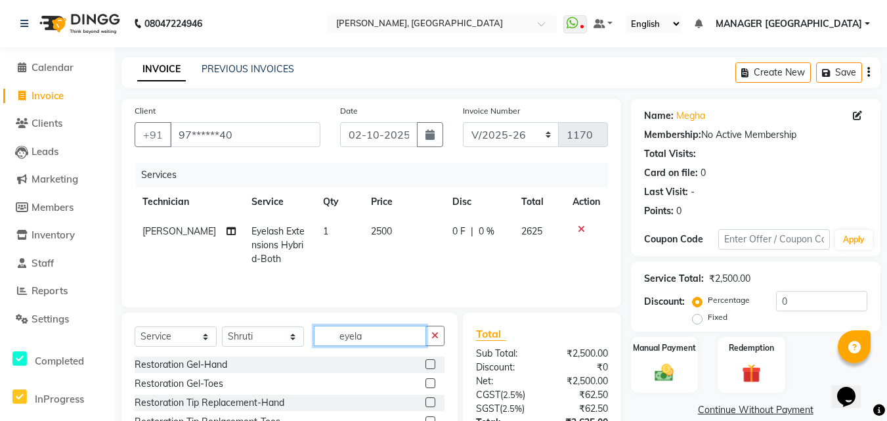
click at [362, 338] on input "eyela" at bounding box center [370, 336] width 112 height 20
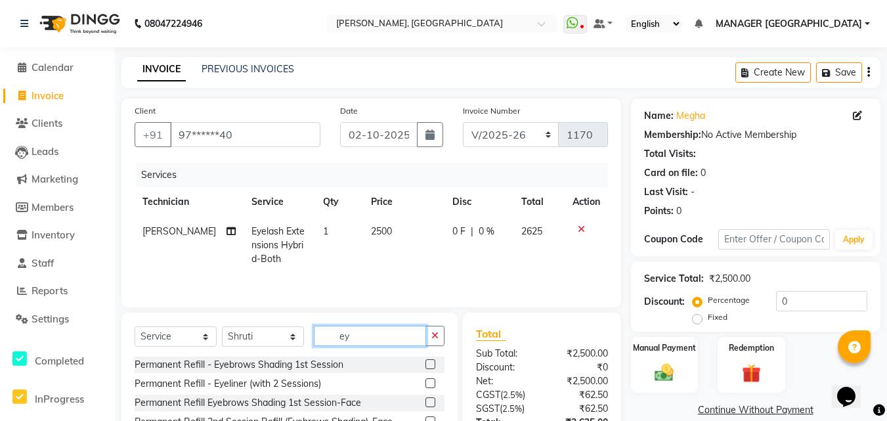
type input "e"
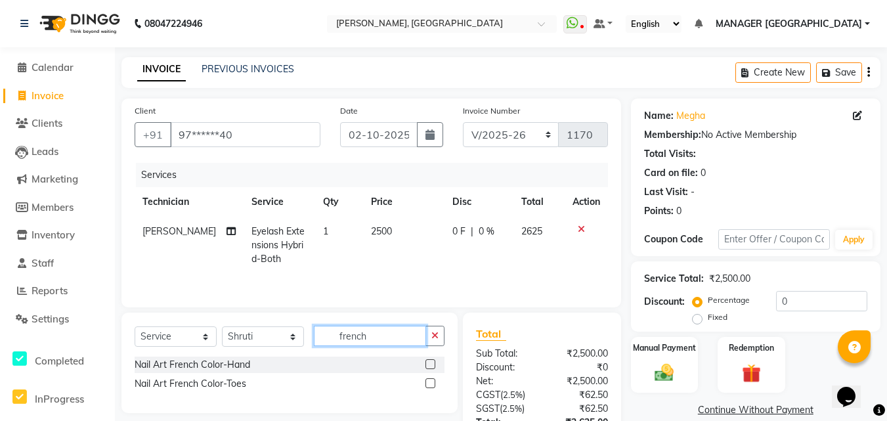
type input "french"
click at [431, 362] on label at bounding box center [430, 364] width 10 height 10
click at [431, 362] on input "checkbox" at bounding box center [429, 364] width 9 height 9
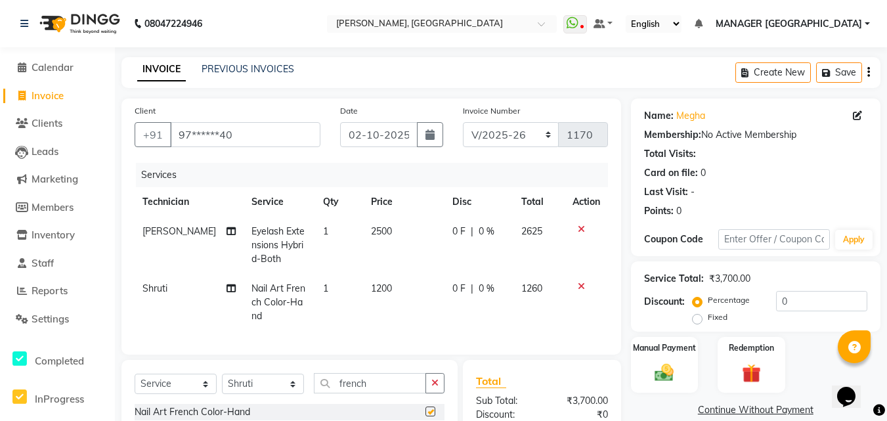
checkbox input "false"
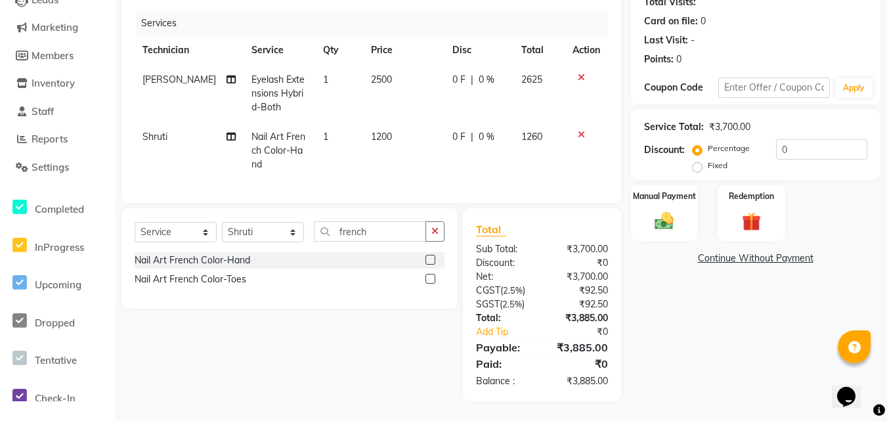
scroll to position [162, 0]
click at [580, 73] on icon at bounding box center [581, 77] width 7 height 9
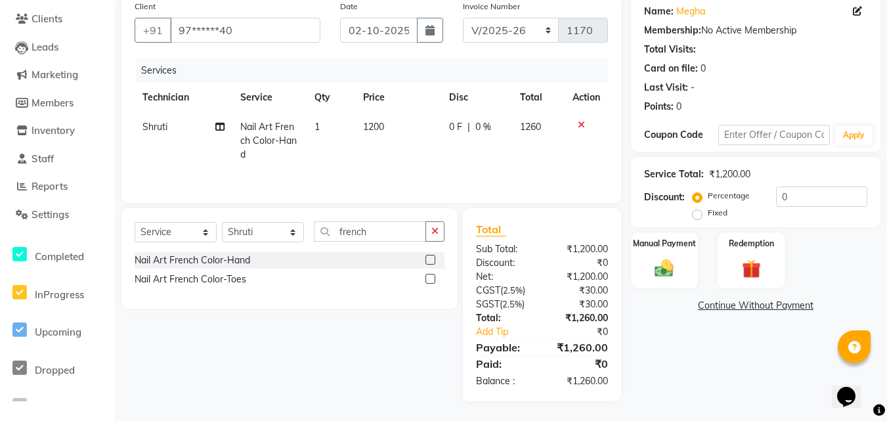
click at [580, 122] on icon at bounding box center [581, 124] width 7 height 9
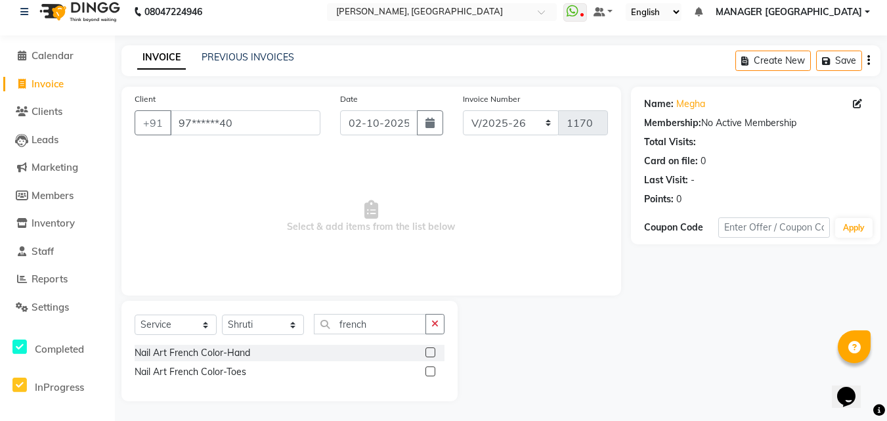
scroll to position [12, 0]
click at [376, 320] on input "french" at bounding box center [370, 324] width 112 height 20
type input "f"
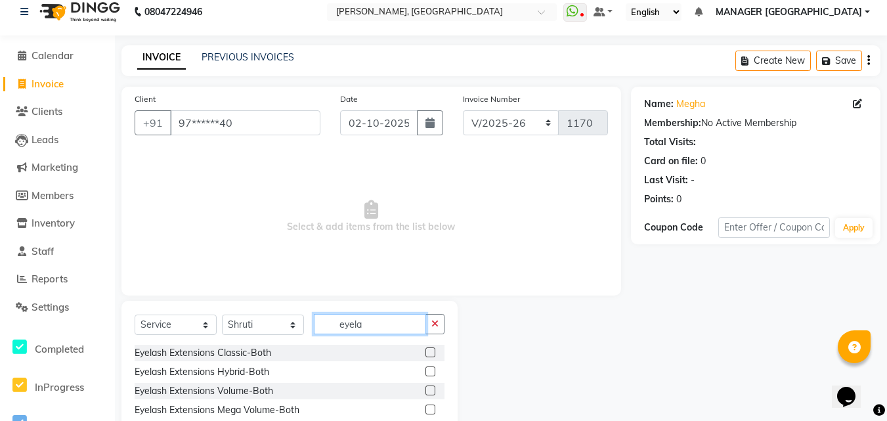
type input "eyela"
click at [425, 366] on label at bounding box center [430, 371] width 10 height 10
click at [425, 368] on input "checkbox" at bounding box center [429, 372] width 9 height 9
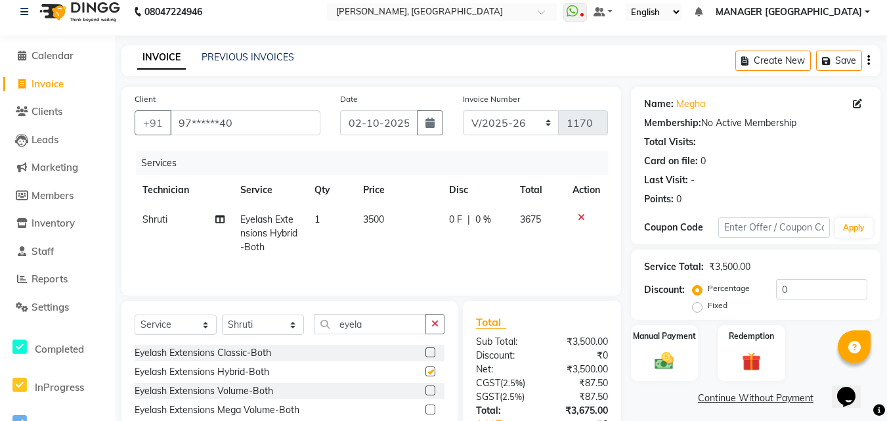
checkbox input "false"
click at [370, 215] on span "3500" at bounding box center [373, 219] width 21 height 12
select select "60471"
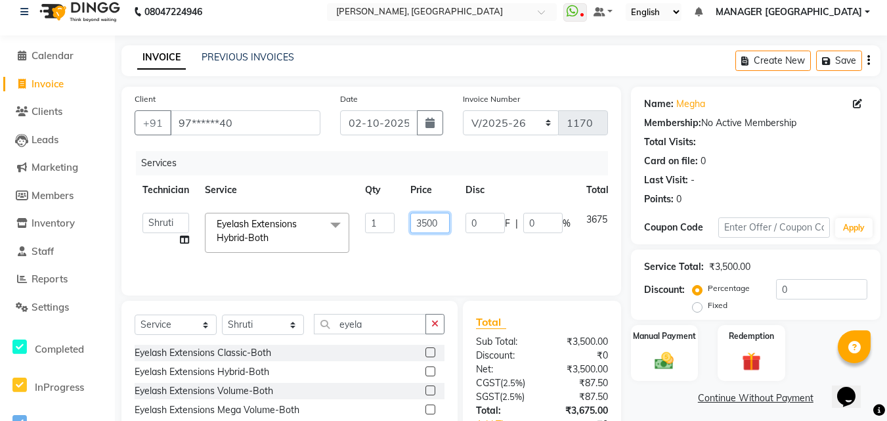
click at [420, 221] on input "3500" at bounding box center [429, 223] width 39 height 20
type input "2500"
click at [270, 322] on select "Select Technician [PERSON_NAME] MANAGER GREEN [PERSON_NAME]" at bounding box center [263, 325] width 82 height 20
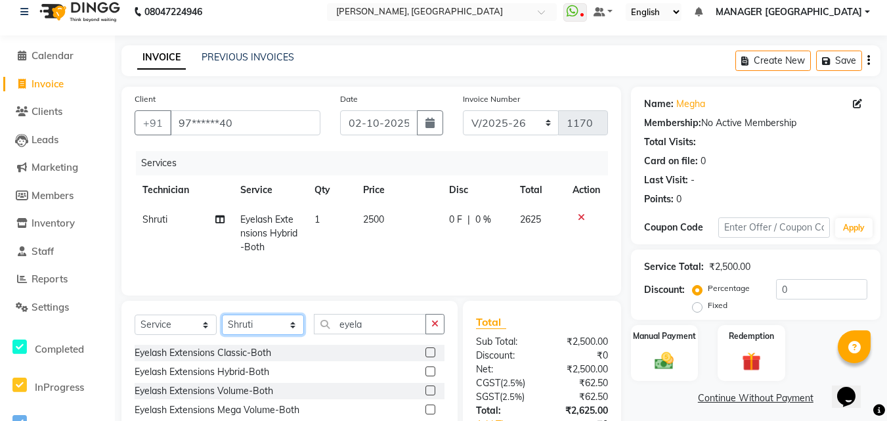
select select "80823"
click at [222, 315] on select "Select Technician [PERSON_NAME] MANAGER GREEN [PERSON_NAME]" at bounding box center [263, 325] width 82 height 20
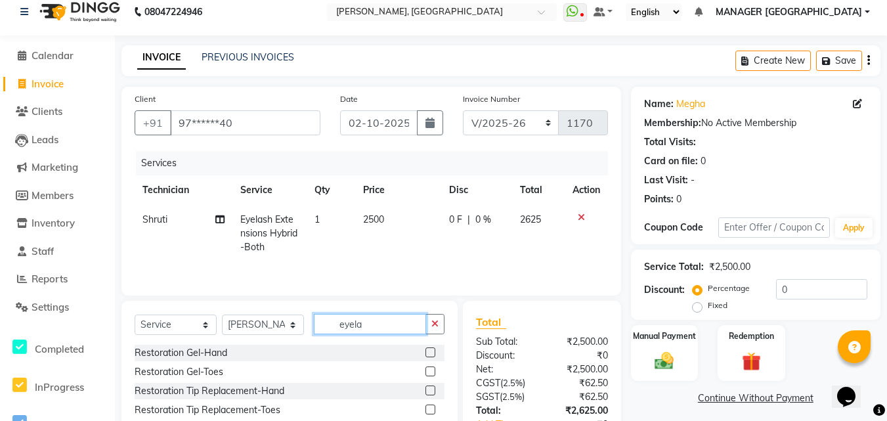
click at [360, 321] on input "eyela" at bounding box center [370, 324] width 112 height 20
type input "e"
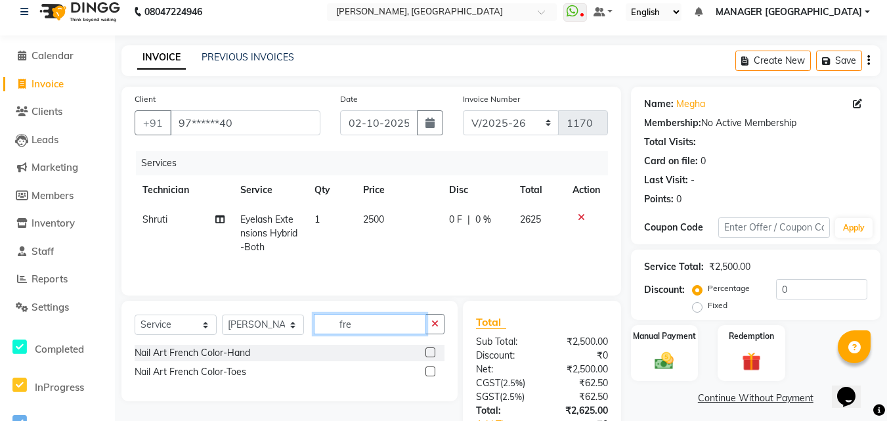
type input "fre"
click at [433, 348] on label at bounding box center [430, 352] width 10 height 10
click at [433, 349] on input "checkbox" at bounding box center [429, 353] width 9 height 9
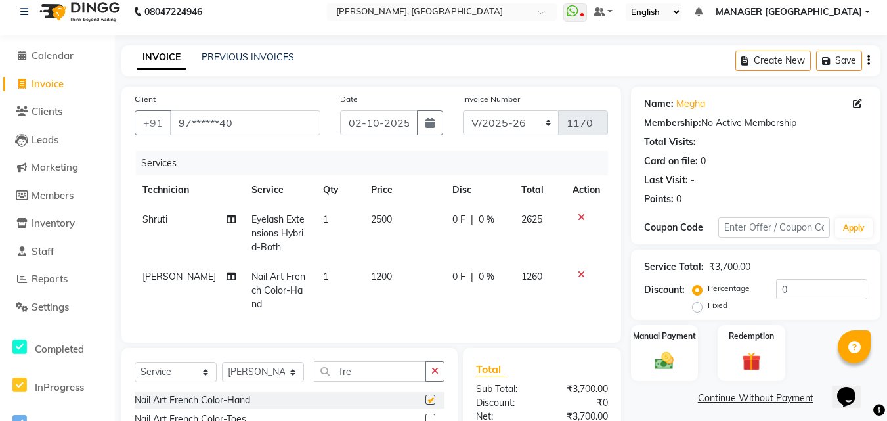
checkbox input "false"
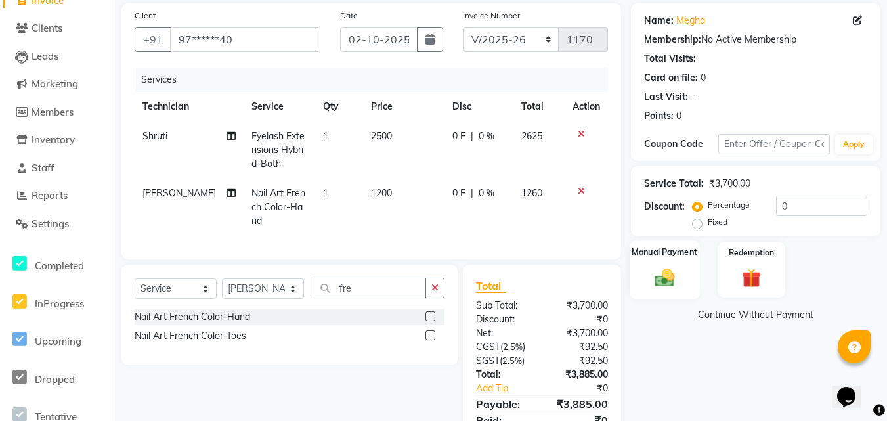
scroll to position [162, 0]
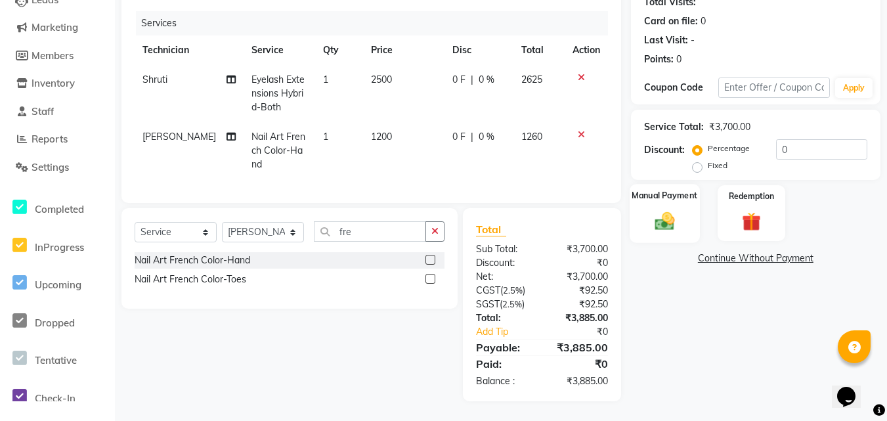
click at [659, 209] on img at bounding box center [665, 220] width 32 height 23
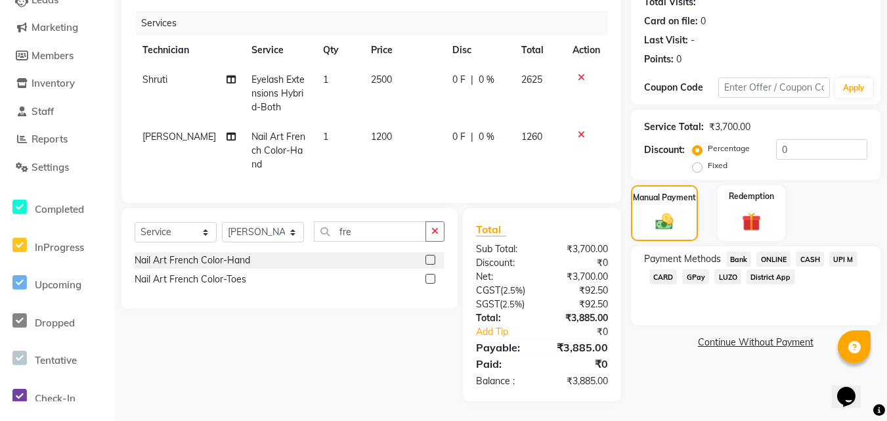
click at [672, 269] on span "CARD" at bounding box center [663, 276] width 28 height 15
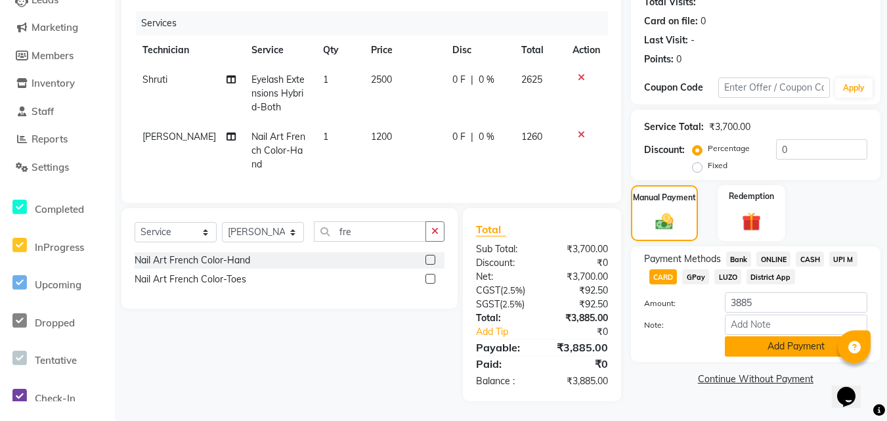
click at [776, 336] on button "Add Payment" at bounding box center [796, 346] width 142 height 20
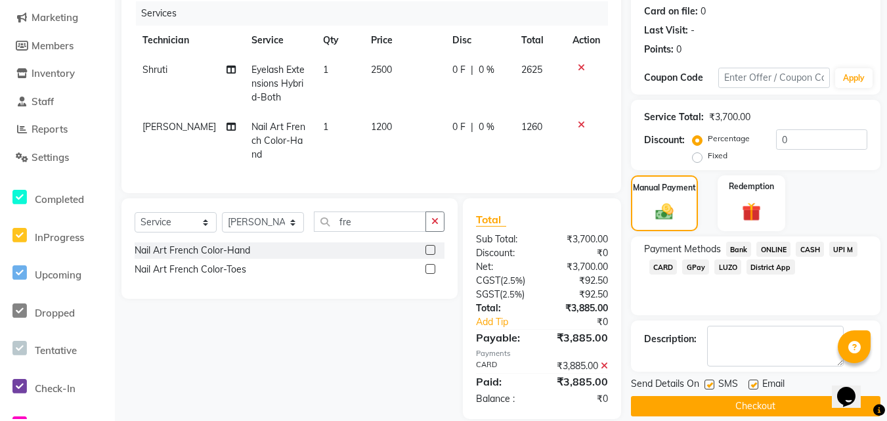
click at [659, 409] on button "Checkout" at bounding box center [756, 406] width 250 height 20
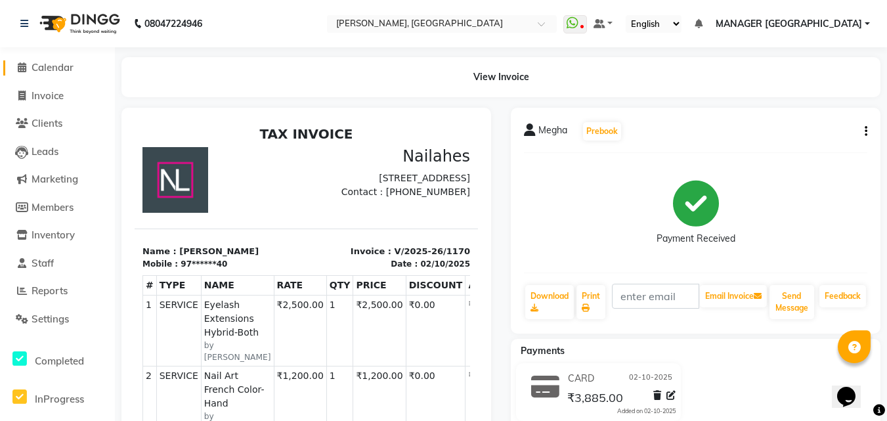
click at [52, 68] on span "Calendar" at bounding box center [53, 67] width 42 height 12
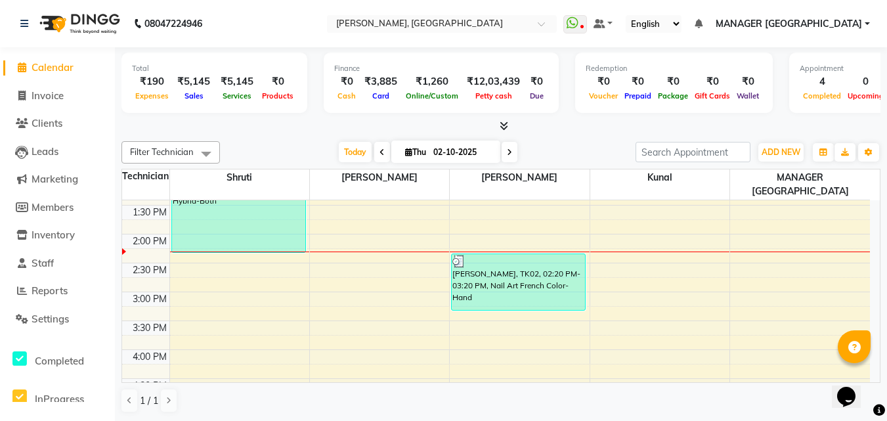
scroll to position [314, 0]
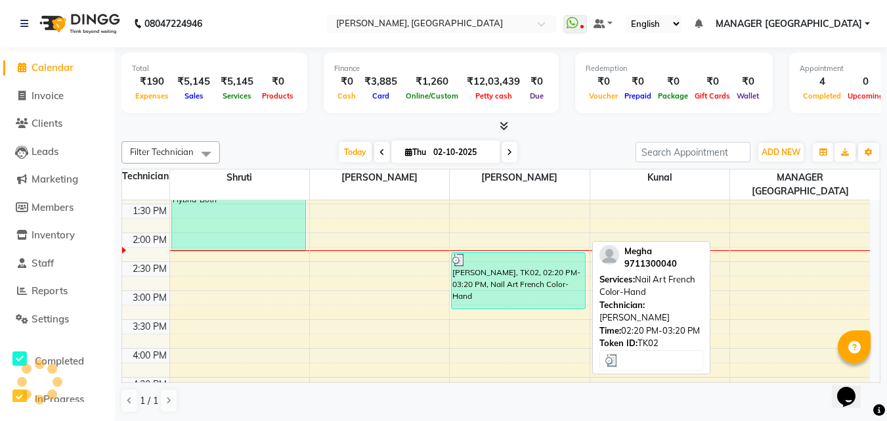
click at [466, 285] on div "[PERSON_NAME], TK02, 02:20 PM-03:20 PM, Nail Art French Color-Hand" at bounding box center [518, 281] width 133 height 56
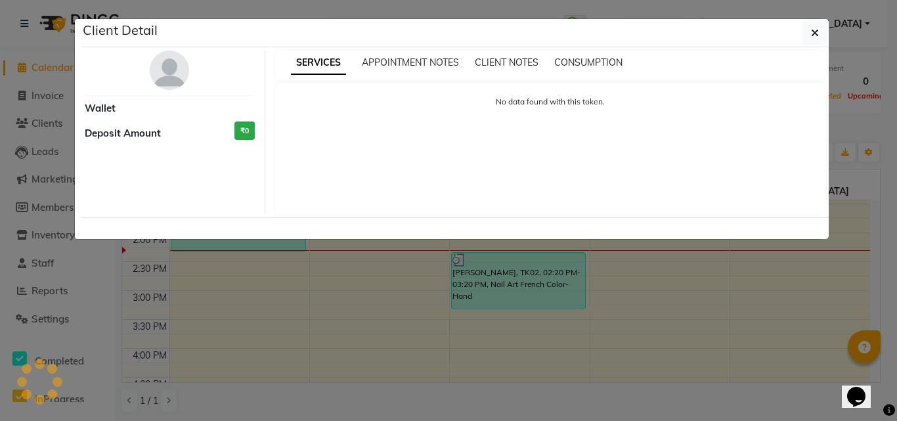
select select "3"
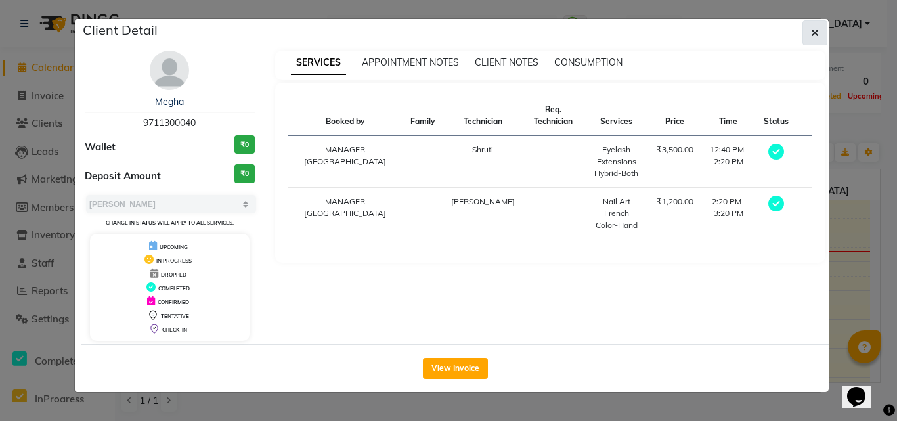
click at [814, 35] on icon "button" at bounding box center [815, 33] width 8 height 11
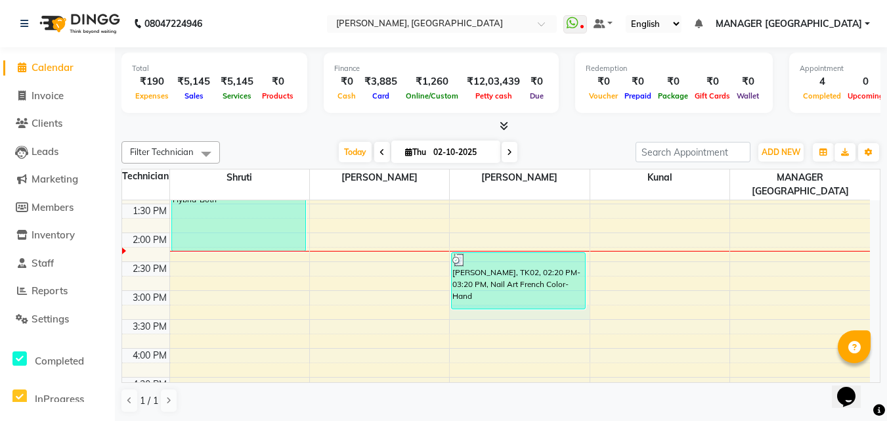
click at [489, 299] on div "8:00 AM 8:30 AM 9:00 AM 9:30 AM 10:00 AM 10:30 AM 11:00 AM 11:30 AM 12:00 PM 12…" at bounding box center [496, 261] width 748 height 751
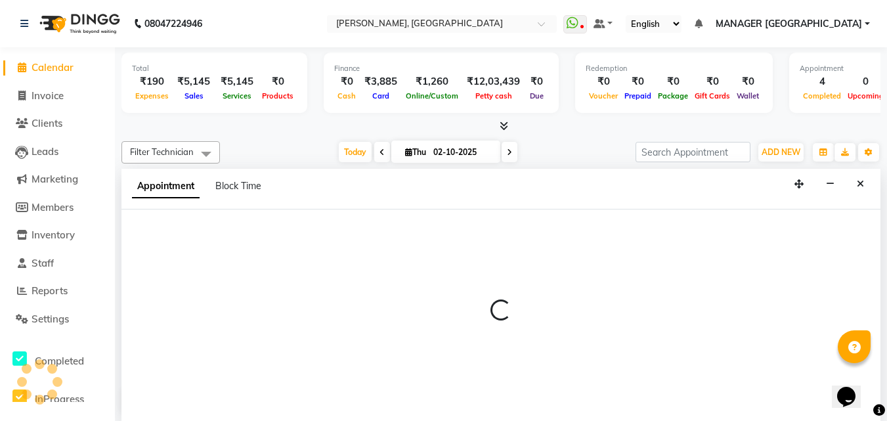
scroll to position [1, 0]
select select "80823"
select select "915"
select select "tentative"
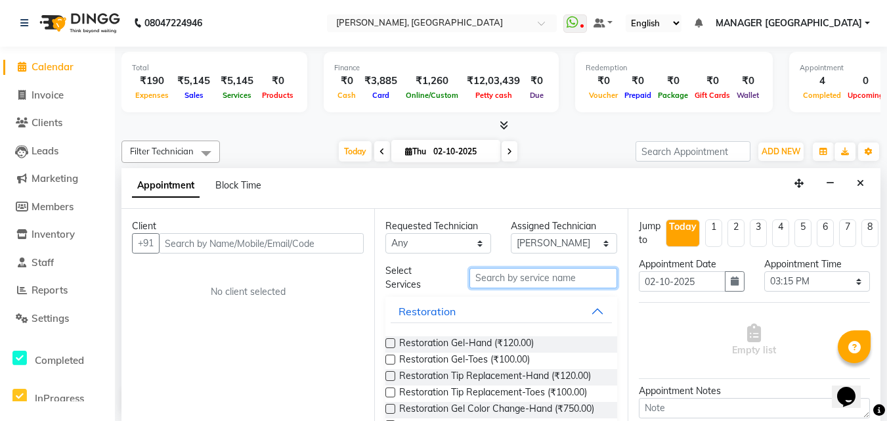
click at [545, 276] on input "text" at bounding box center [543, 278] width 148 height 20
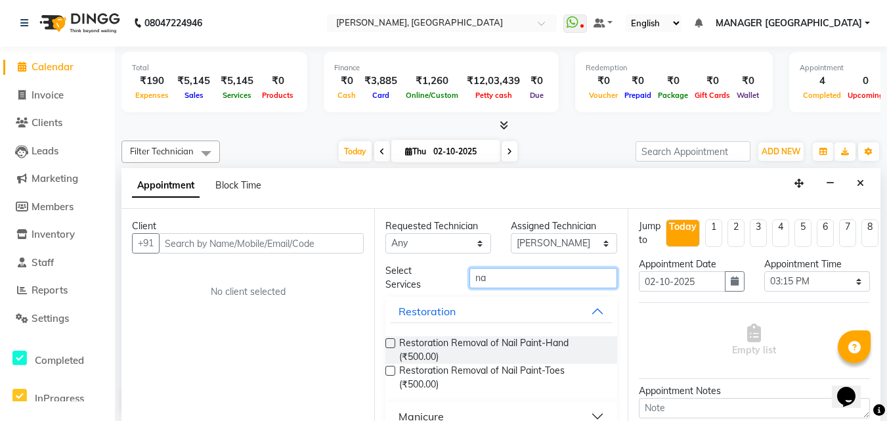
type input "n"
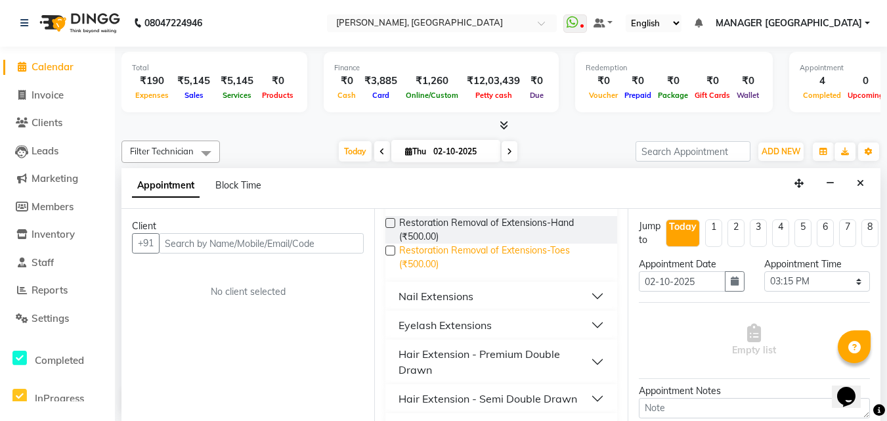
scroll to position [121, 0]
type input "exten"
click at [584, 294] on button "Nail Extensions" at bounding box center [501, 296] width 221 height 24
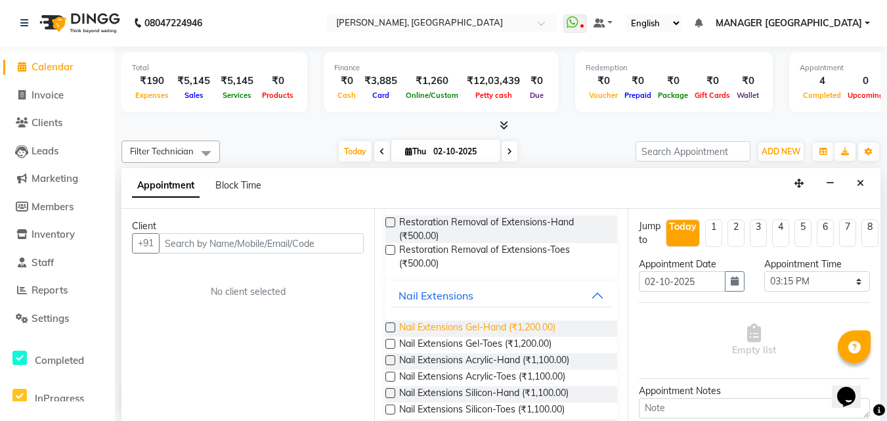
click at [491, 330] on span "Nail Extensions Gel-Hand (₹1,200.00)" at bounding box center [477, 328] width 156 height 16
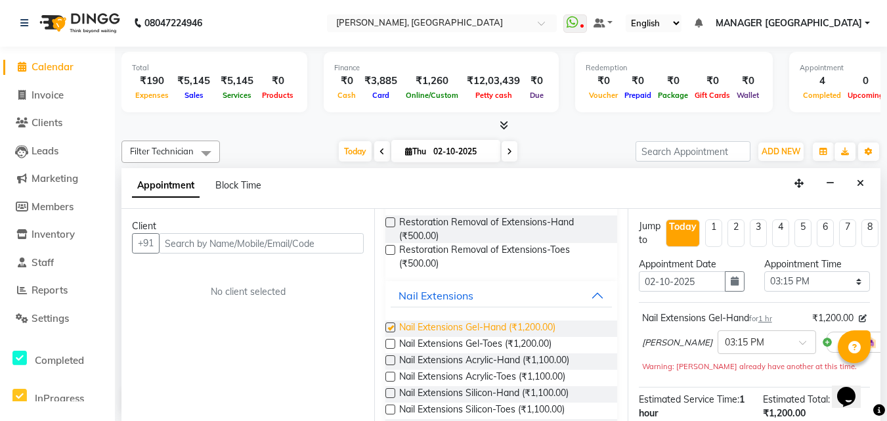
checkbox input "false"
click at [855, 177] on button "Close" at bounding box center [860, 183] width 19 height 20
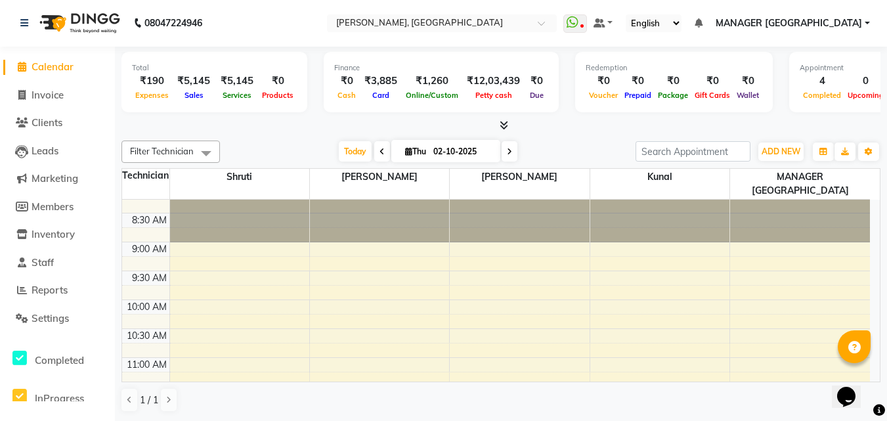
scroll to position [0, 0]
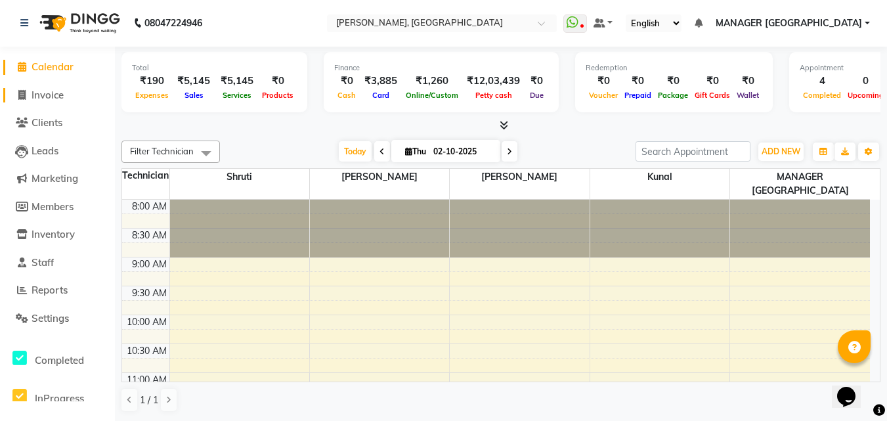
click at [51, 91] on span "Invoice" at bounding box center [48, 95] width 32 height 12
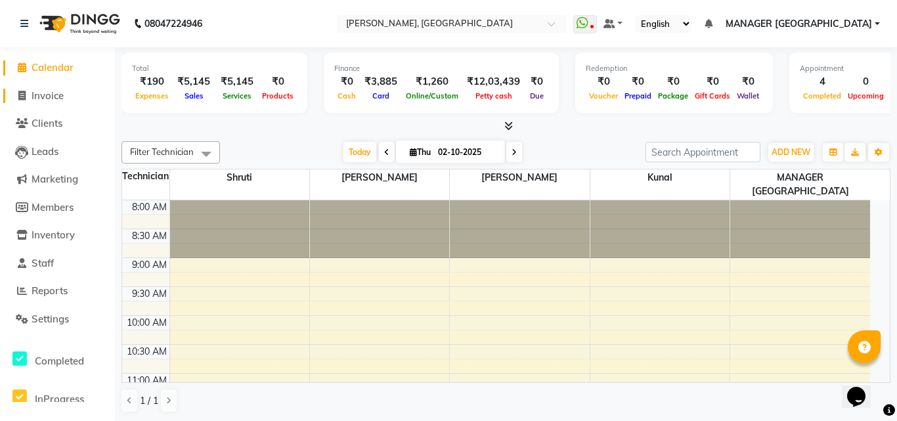
select select "service"
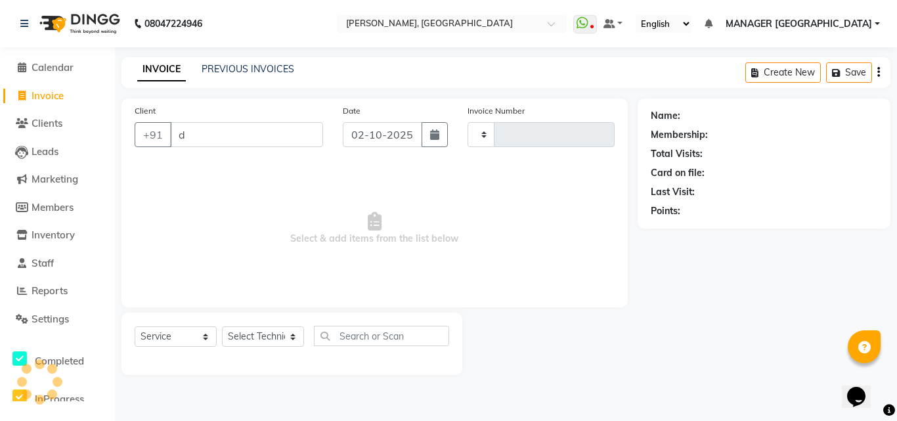
type input "di"
type input "1171"
select select "3755"
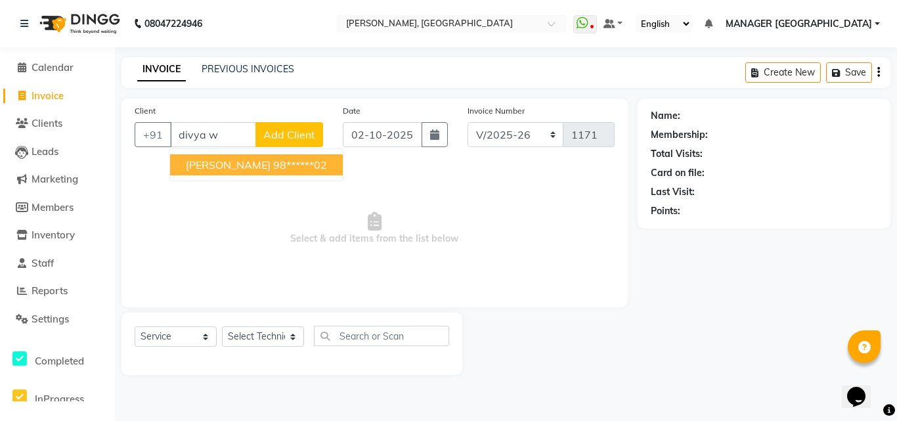
click at [273, 163] on ngb-highlight "98******02" at bounding box center [300, 164] width 54 height 13
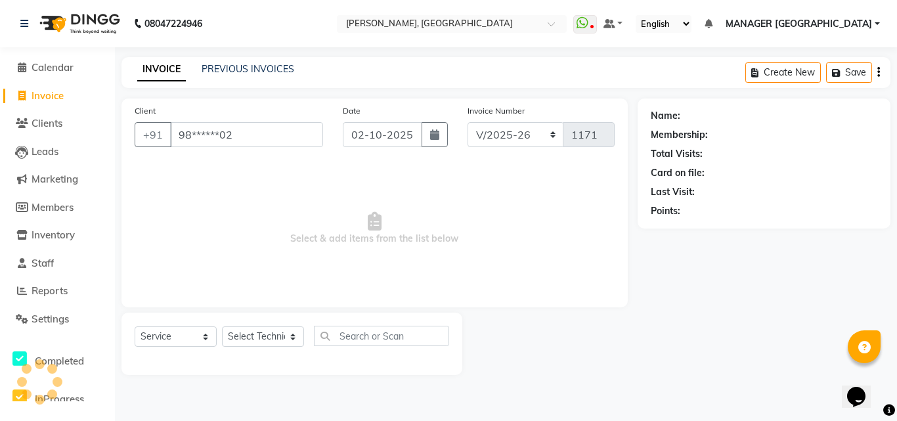
type input "98******02"
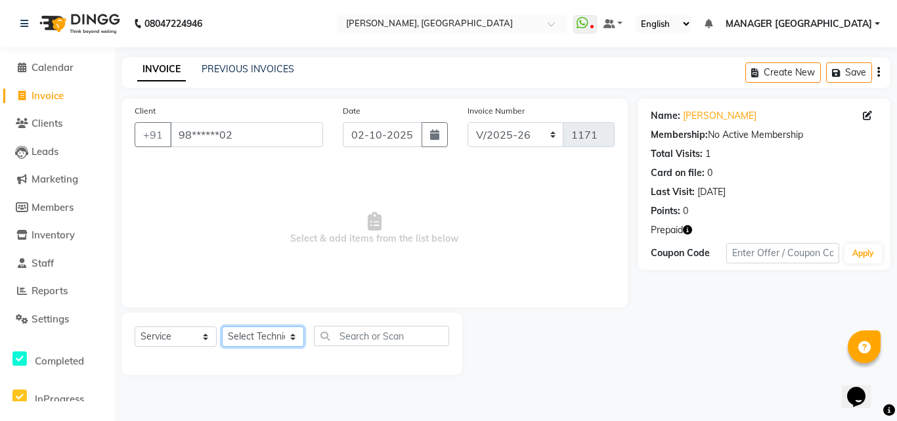
click at [269, 336] on select "Select Technician [PERSON_NAME] MANAGER GREEN [PERSON_NAME]" at bounding box center [263, 336] width 82 height 20
select select "60471"
click at [222, 326] on select "Select Technician [PERSON_NAME] MANAGER GREEN [PERSON_NAME]" at bounding box center [263, 336] width 82 height 20
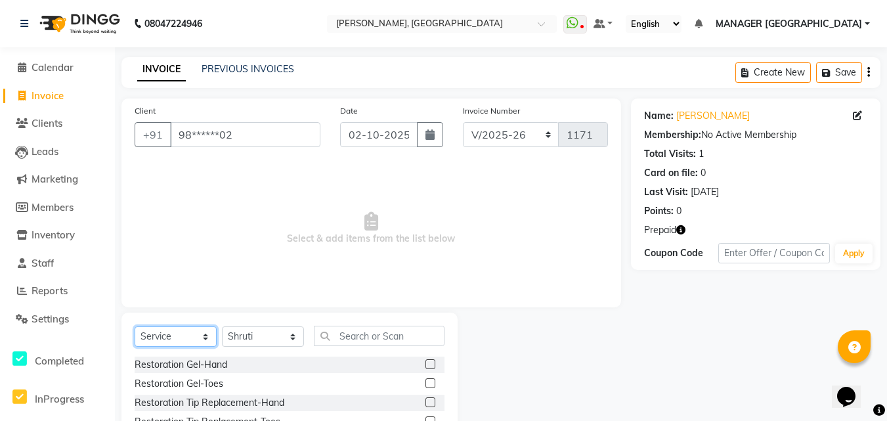
click at [192, 339] on select "Select Service Product Membership Package Voucher Prepaid Gift Card" at bounding box center [176, 336] width 82 height 20
select select "P"
click at [135, 326] on select "Select Service Product Membership Package Voucher Prepaid Gift Card" at bounding box center [176, 336] width 82 height 20
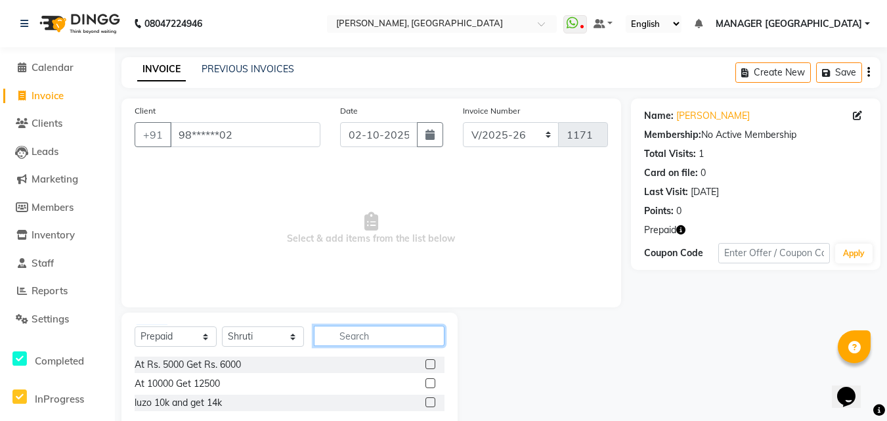
click at [381, 344] on input "text" at bounding box center [379, 336] width 131 height 20
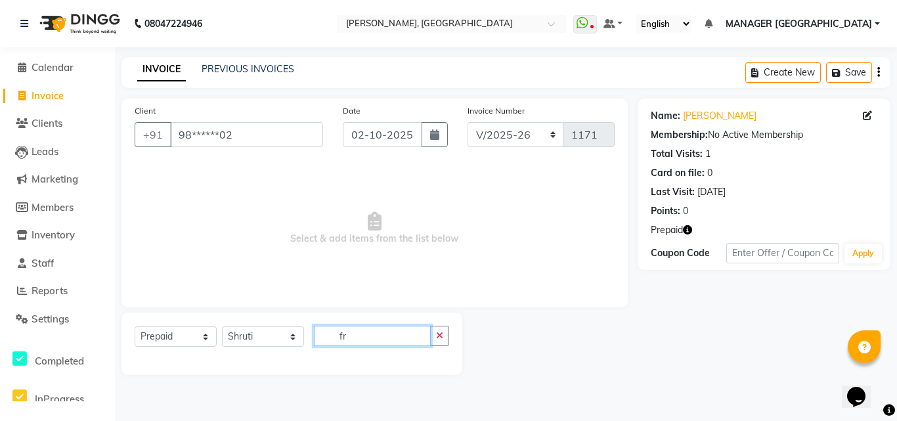
type input "f"
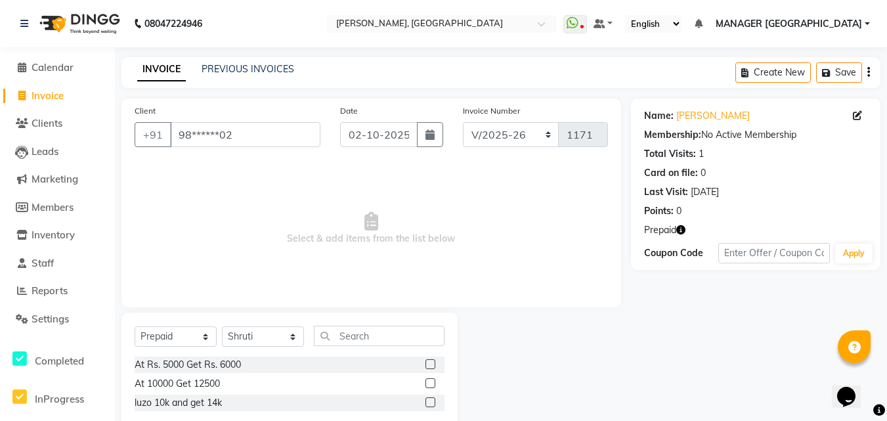
click at [430, 362] on label at bounding box center [430, 364] width 10 height 10
click at [430, 362] on input "checkbox" at bounding box center [429, 364] width 9 height 9
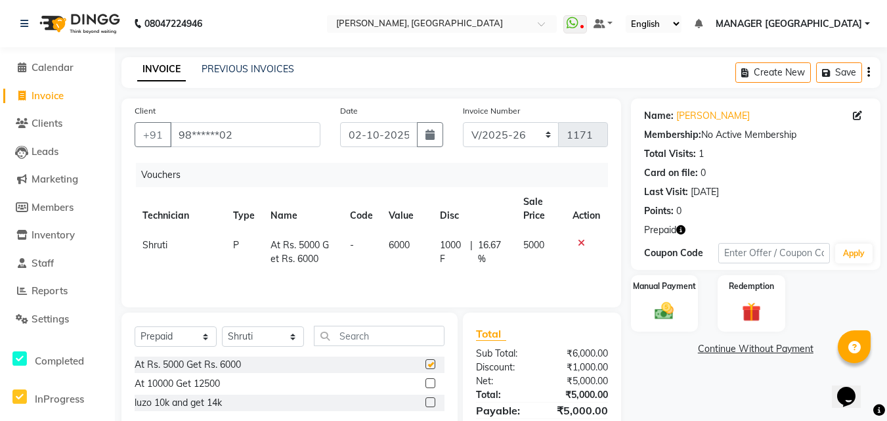
checkbox input "false"
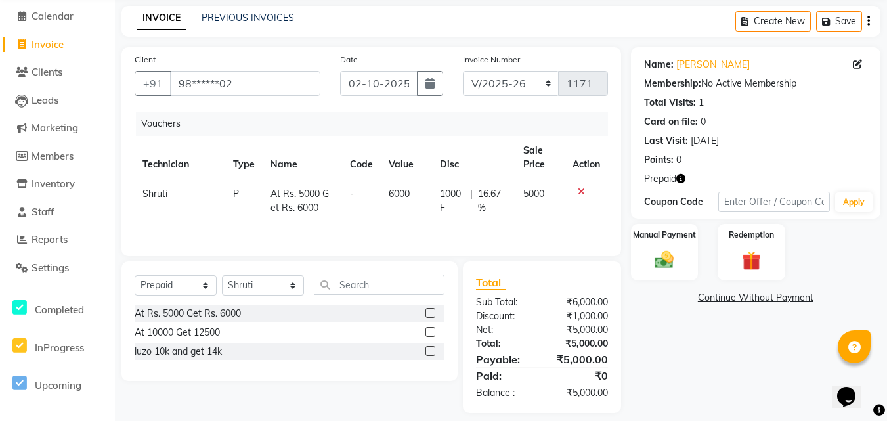
click at [580, 187] on icon at bounding box center [581, 191] width 7 height 9
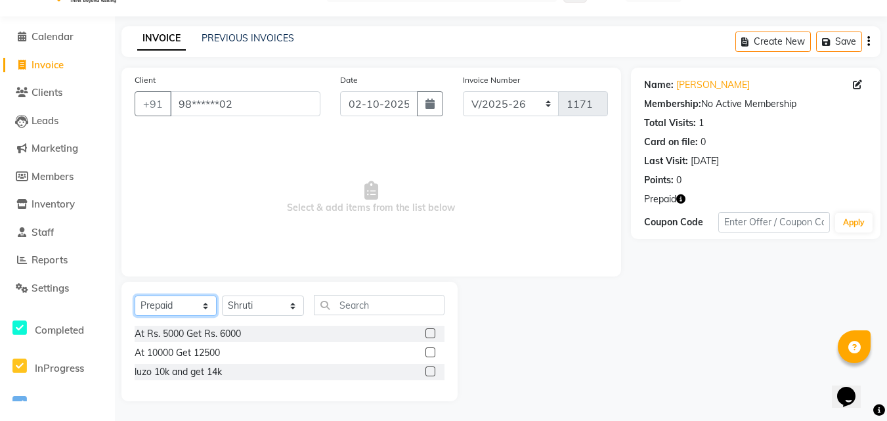
click at [202, 311] on select "Select Service Product Membership Package Voucher Prepaid Gift Card" at bounding box center [176, 305] width 82 height 20
select select "service"
click at [135, 295] on select "Select Service Product Membership Package Voucher Prepaid Gift Card" at bounding box center [176, 305] width 82 height 20
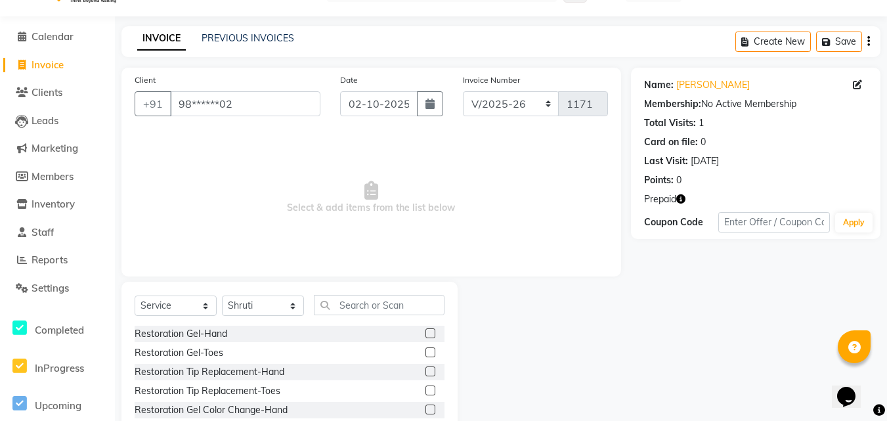
click at [347, 294] on div "Select Service Product Membership Package Voucher Prepaid Gift Card Select Tech…" at bounding box center [289, 379] width 336 height 194
click at [347, 295] on input "text" at bounding box center [379, 305] width 131 height 20
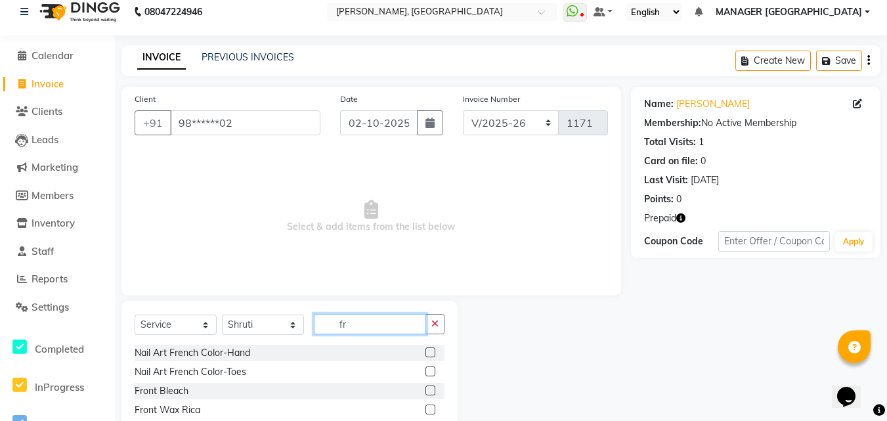
scroll to position [50, 0]
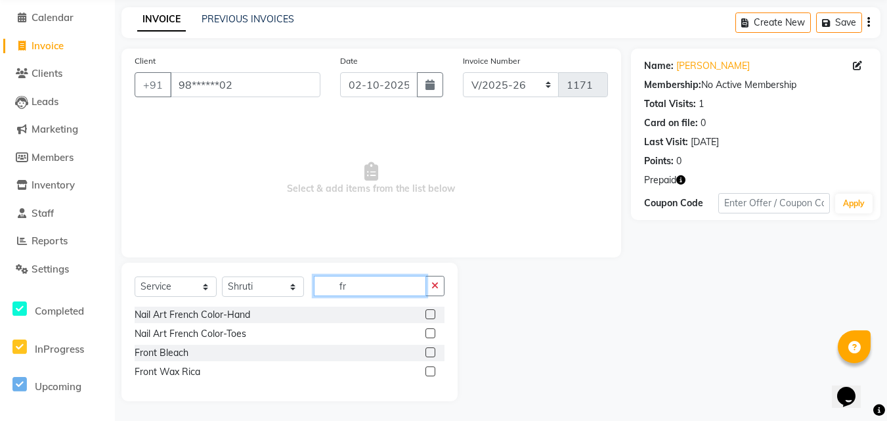
type input "f"
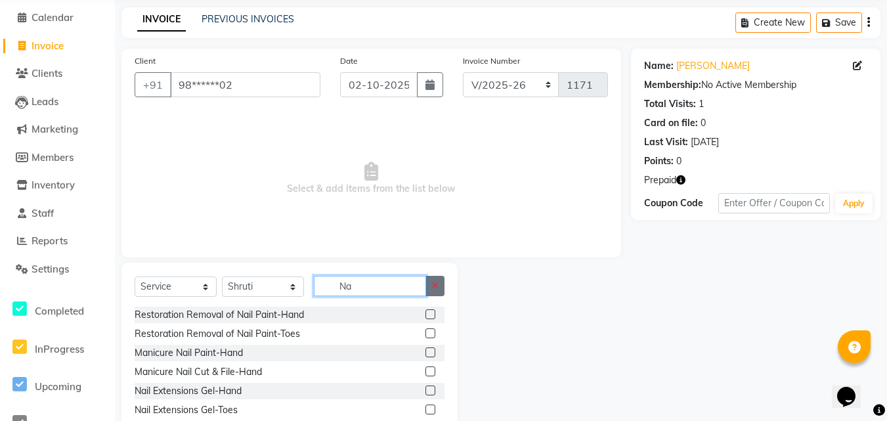
type input "N"
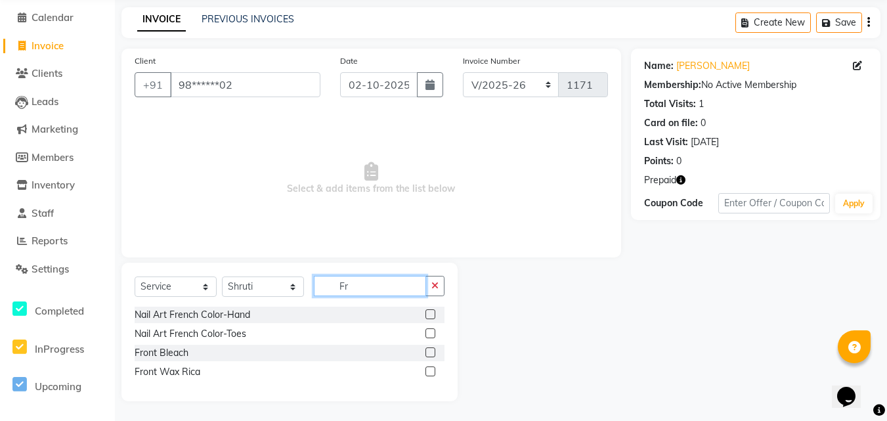
type input "F"
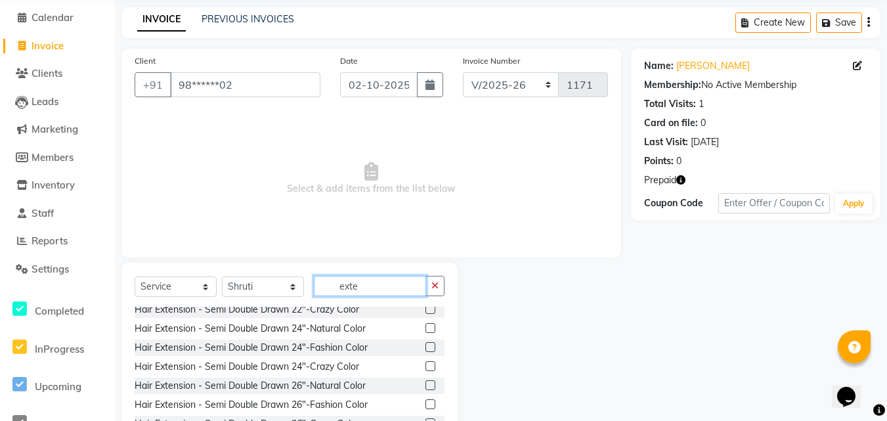
scroll to position [821, 0]
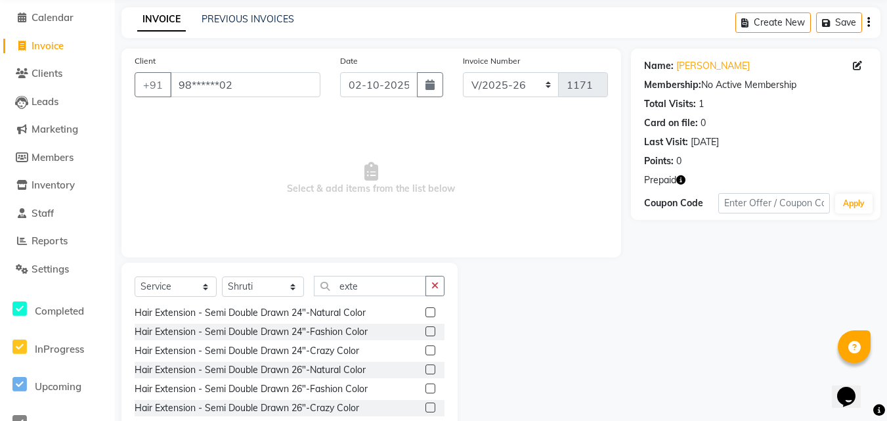
click at [512, 311] on div at bounding box center [544, 360] width 173 height 194
click at [364, 285] on input "exte" at bounding box center [370, 286] width 112 height 20
type input "e"
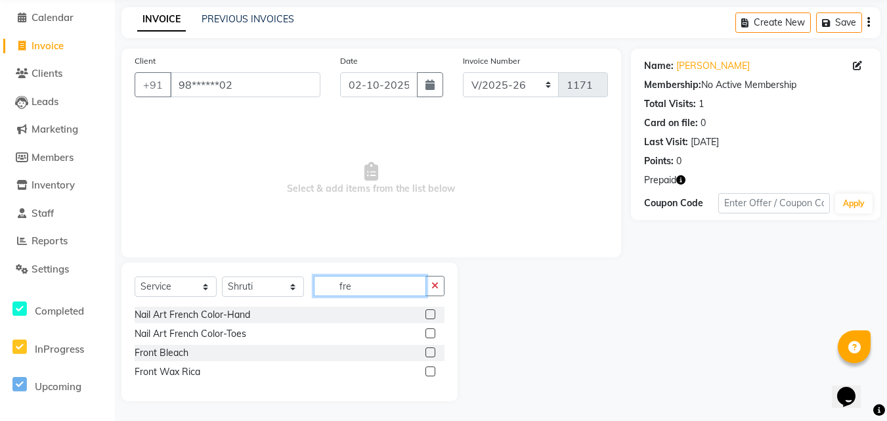
scroll to position [12, 0]
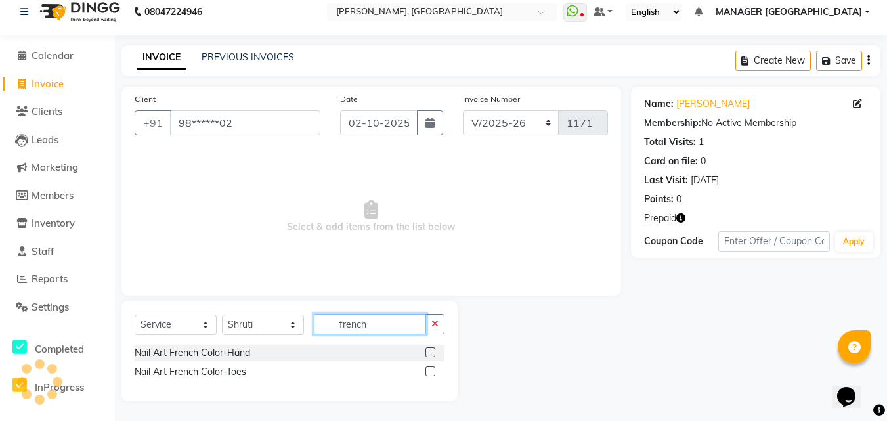
type input "french"
click at [426, 354] on label at bounding box center [430, 352] width 10 height 10
click at [426, 354] on input "checkbox" at bounding box center [429, 353] width 9 height 9
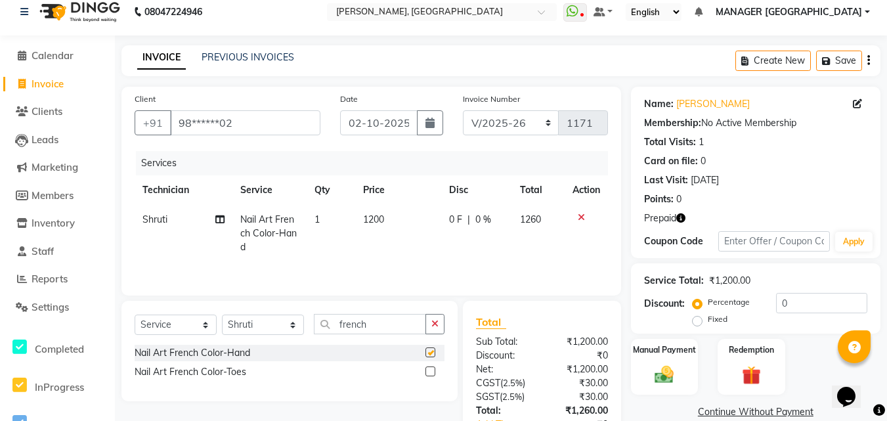
checkbox input "false"
click at [369, 310] on div "Select Service Product Membership Package Voucher Prepaid Gift Card Select Tech…" at bounding box center [289, 351] width 336 height 100
click at [368, 318] on input "french" at bounding box center [370, 324] width 112 height 20
type input "f"
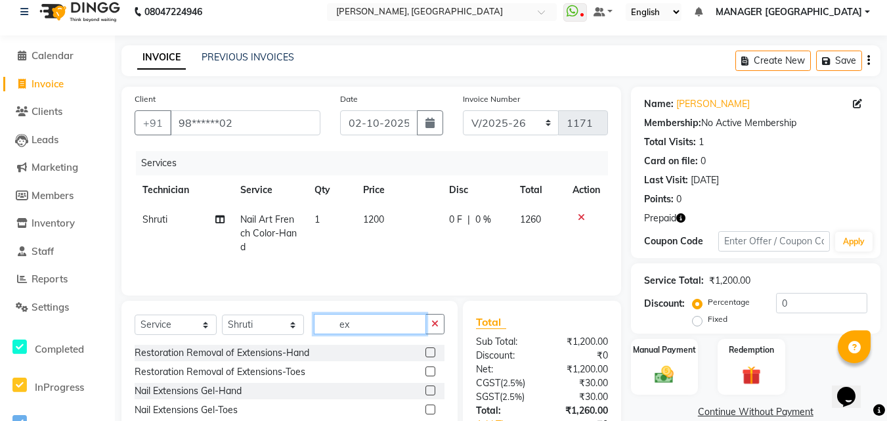
type input "e"
type input "C"
type input "a"
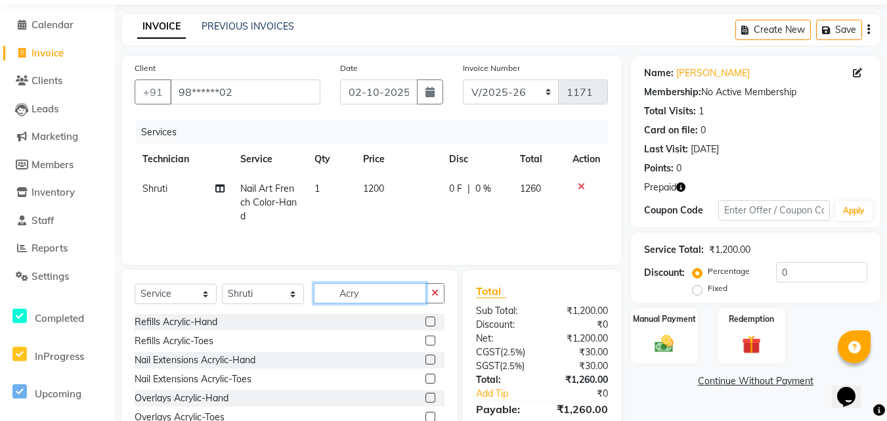
type input "Acry"
click at [427, 358] on label at bounding box center [430, 360] width 10 height 10
click at [427, 358] on input "checkbox" at bounding box center [429, 360] width 9 height 9
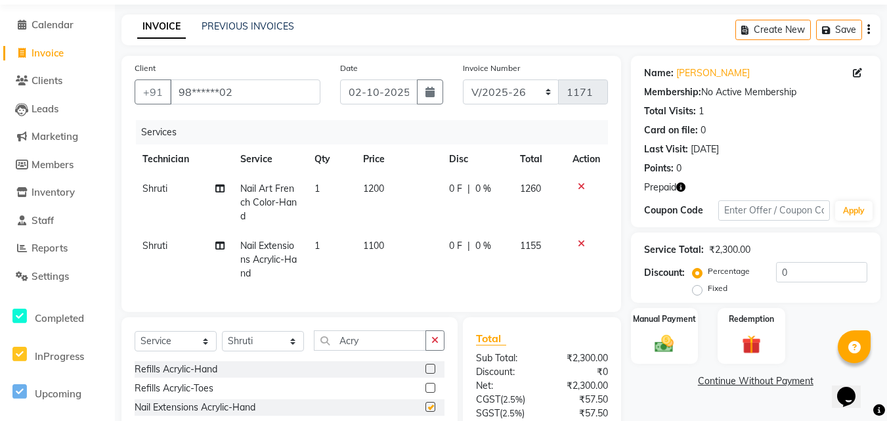
checkbox input "false"
click at [375, 239] on td "1100" at bounding box center [398, 259] width 86 height 57
select select "60471"
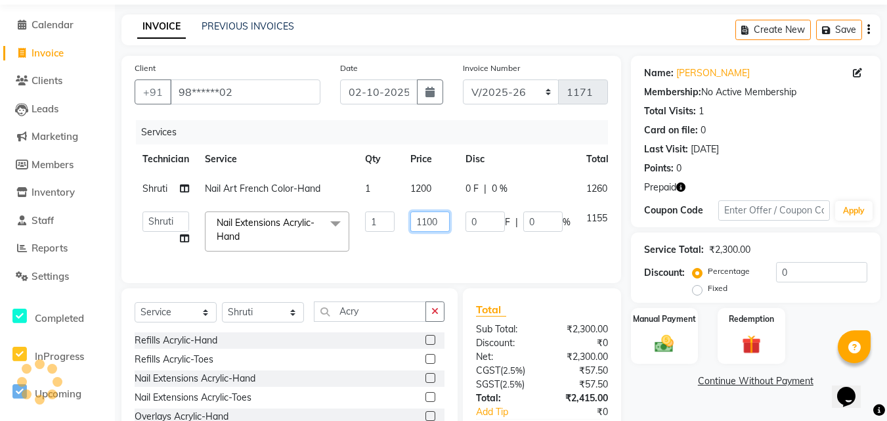
click at [427, 217] on input "1100" at bounding box center [429, 221] width 39 height 20
type input "1000"
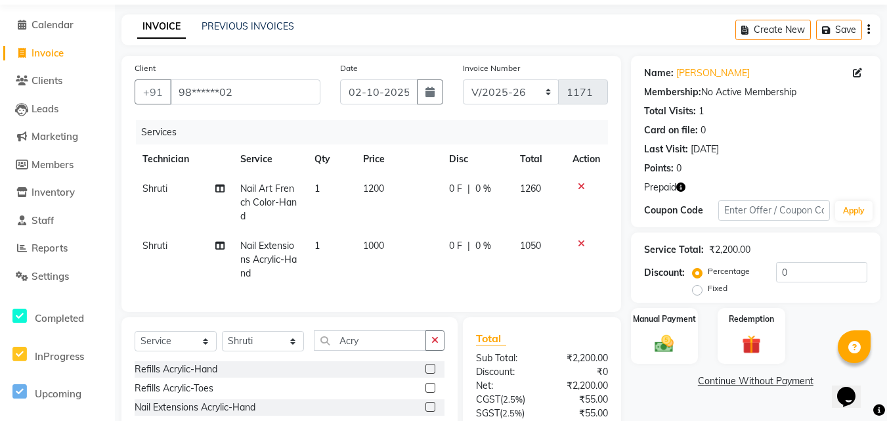
click at [672, 416] on div "Name: [PERSON_NAME] Membership: No Active Membership Total Visits: 1 Card on fi…" at bounding box center [760, 283] width 259 height 454
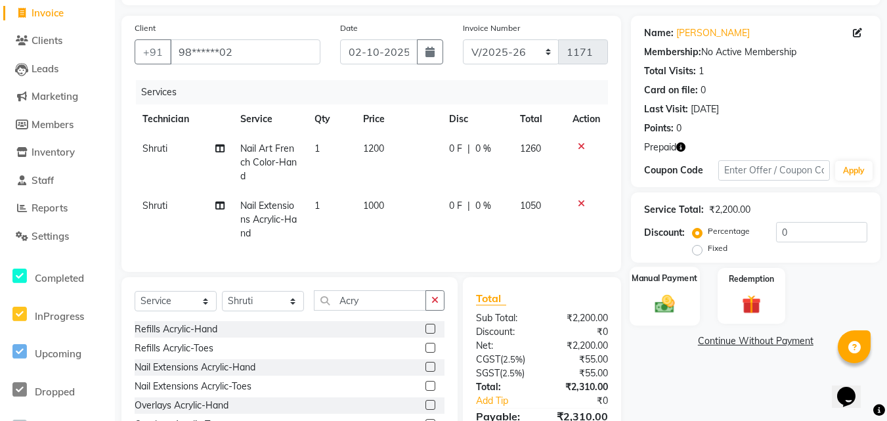
click at [668, 316] on div "Manual Payment" at bounding box center [665, 296] width 70 height 58
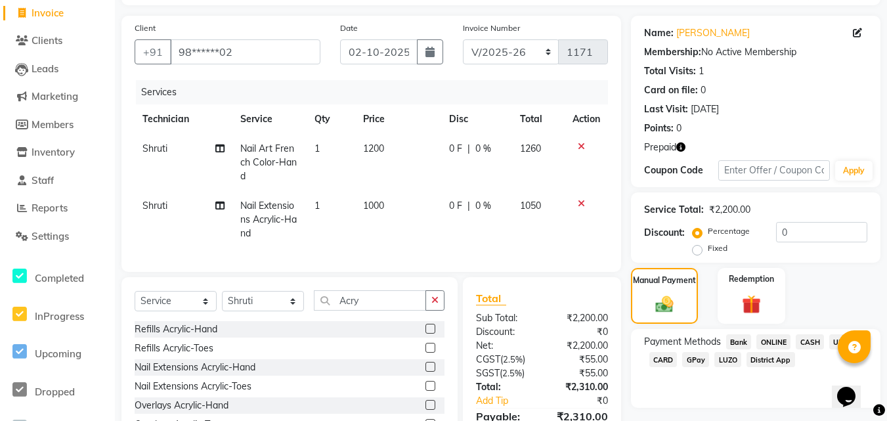
scroll to position [151, 0]
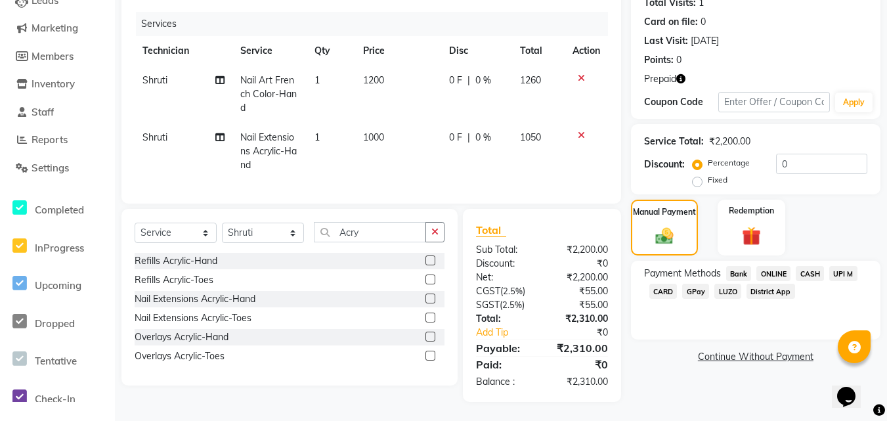
click at [674, 74] on span "Prepaid" at bounding box center [660, 79] width 32 height 14
click at [738, 230] on img at bounding box center [751, 236] width 32 height 24
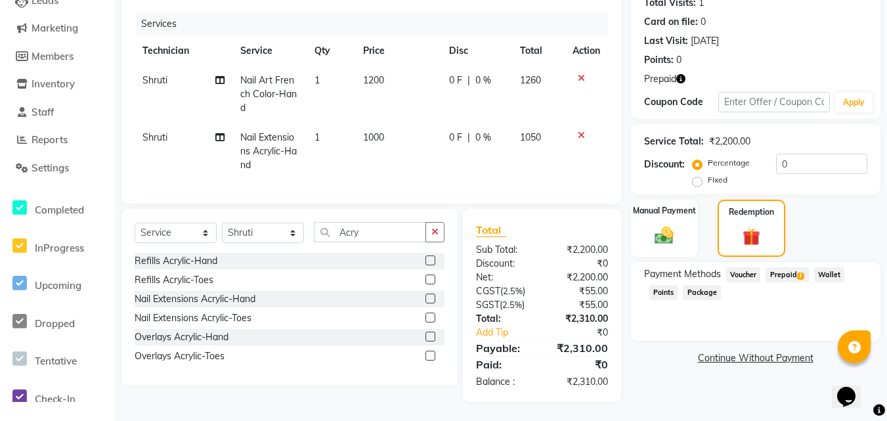
click at [773, 271] on span "Prepaid 1" at bounding box center [787, 274] width 43 height 15
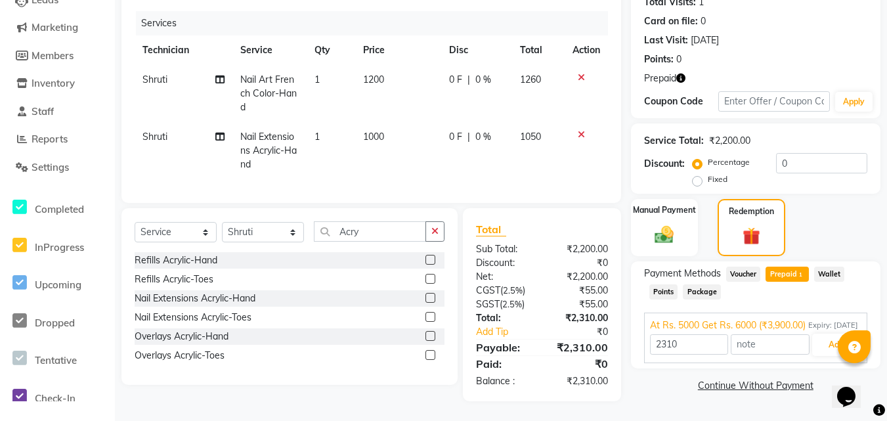
scroll to position [0, 0]
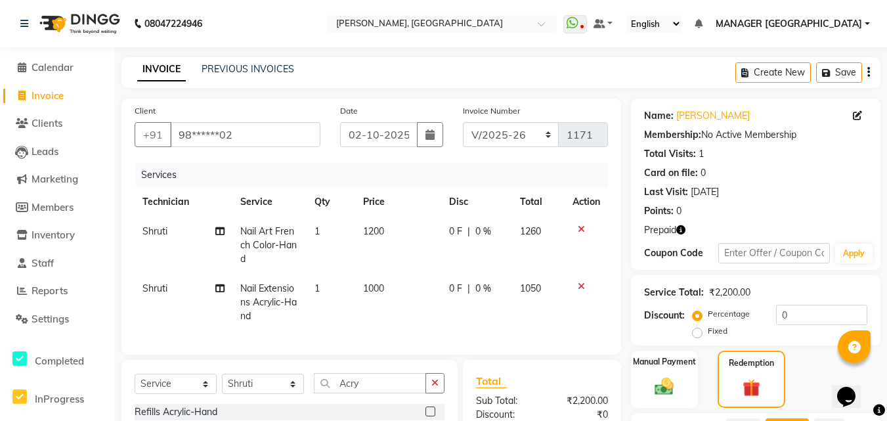
click at [578, 286] on icon at bounding box center [581, 286] width 7 height 9
type input "3900"
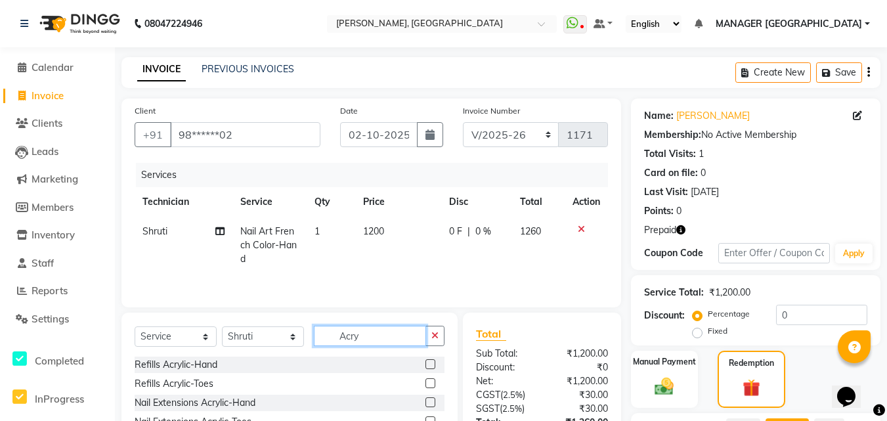
click at [376, 330] on input "Acry" at bounding box center [370, 336] width 112 height 20
type input "A"
type input "e"
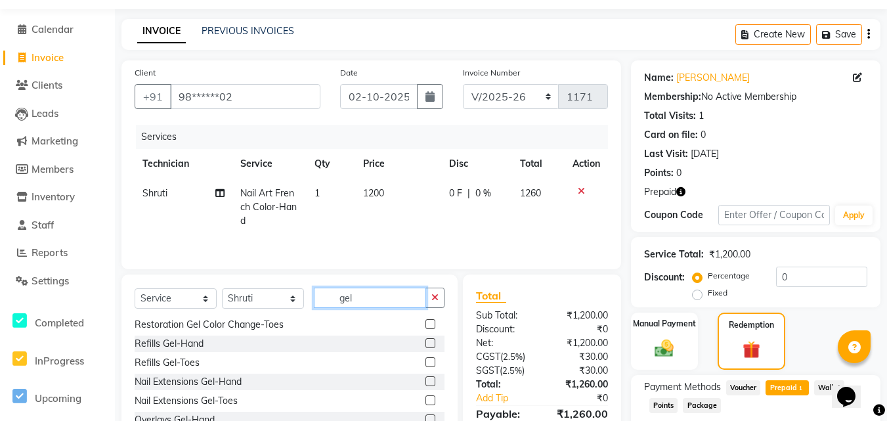
scroll to position [41, 0]
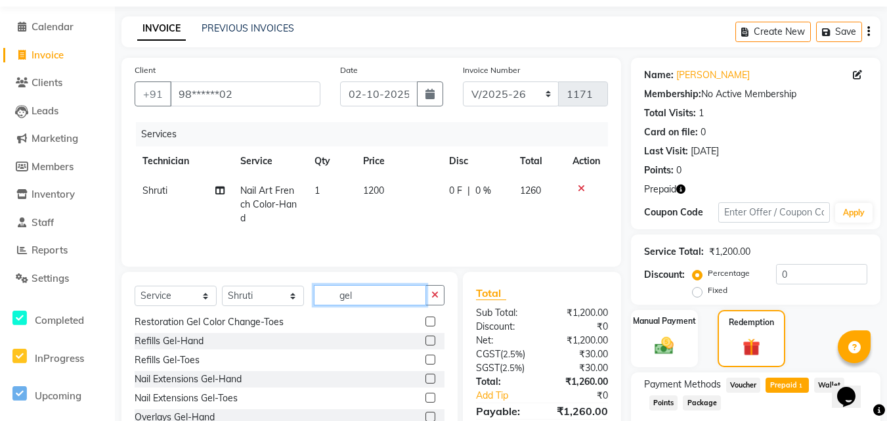
type input "gel"
click at [425, 377] on label at bounding box center [430, 379] width 10 height 10
click at [425, 377] on input "checkbox" at bounding box center [429, 379] width 9 height 9
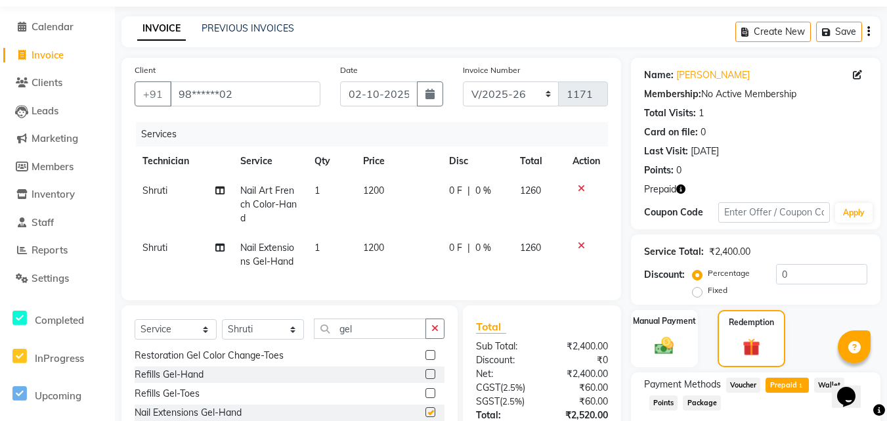
checkbox input "false"
